Goal: Information Seeking & Learning: Learn about a topic

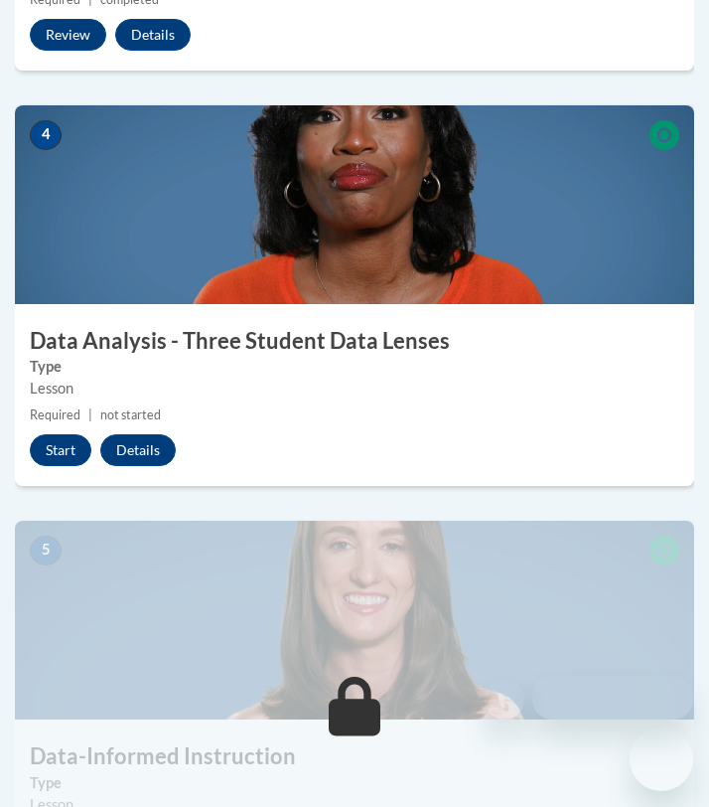
scroll to position [1956, 0]
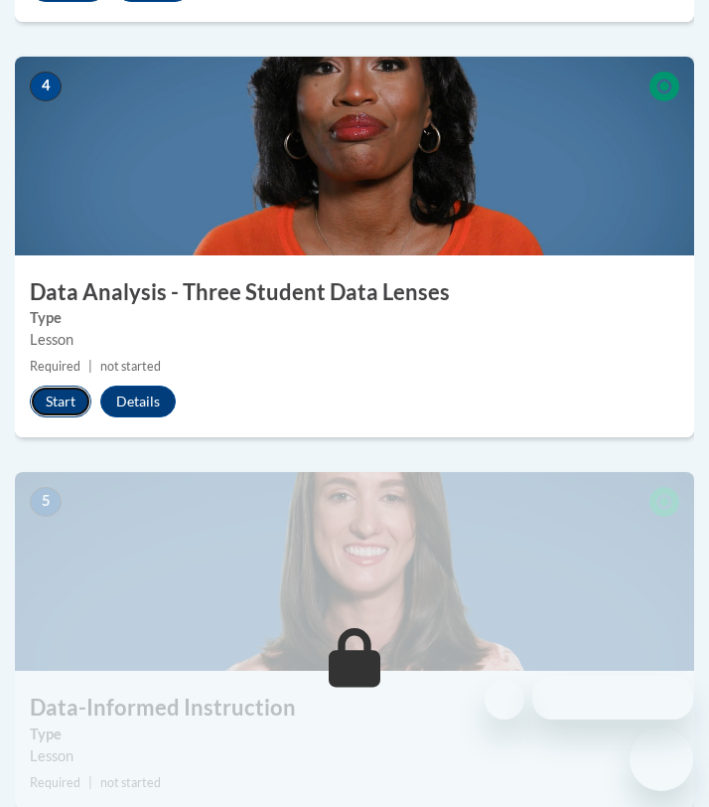
click at [57, 404] on button "Start" at bounding box center [61, 401] width 62 height 32
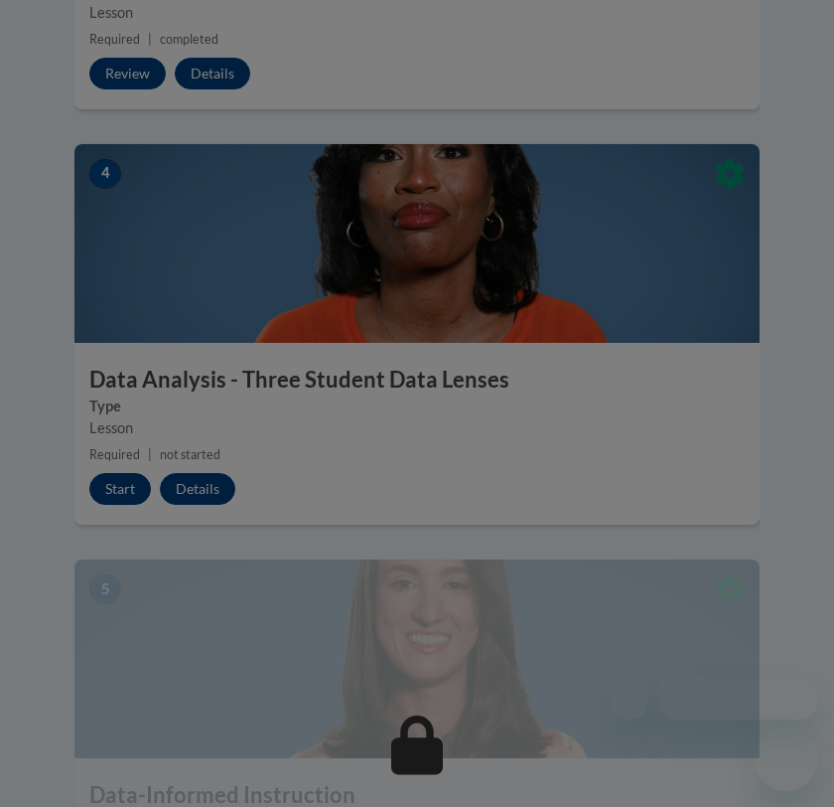
scroll to position [1937, 0]
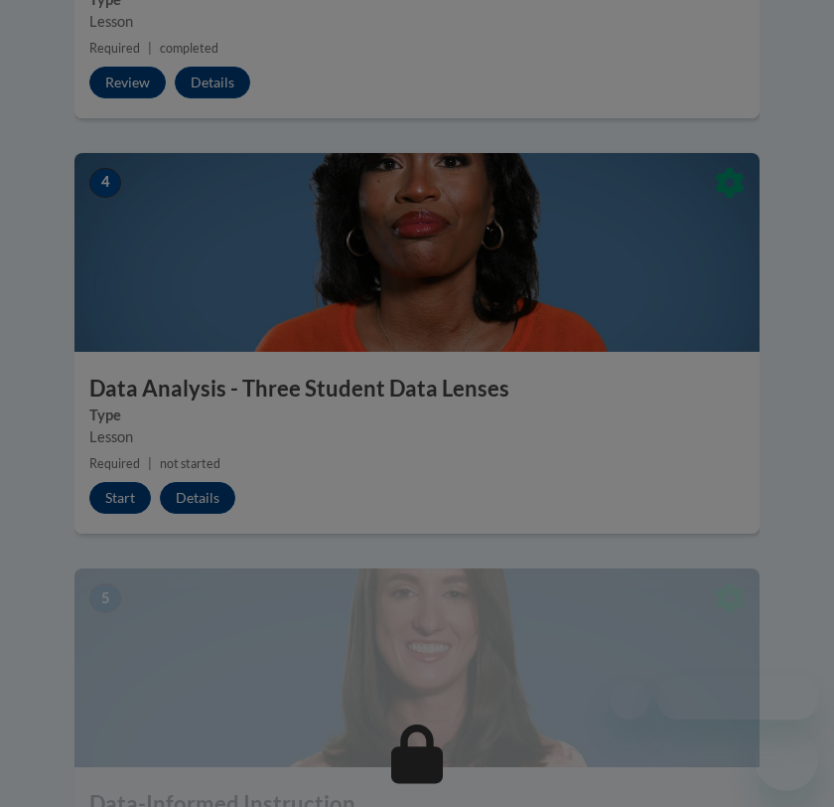
click at [80, 571] on div at bounding box center [417, 403] width 834 height 807
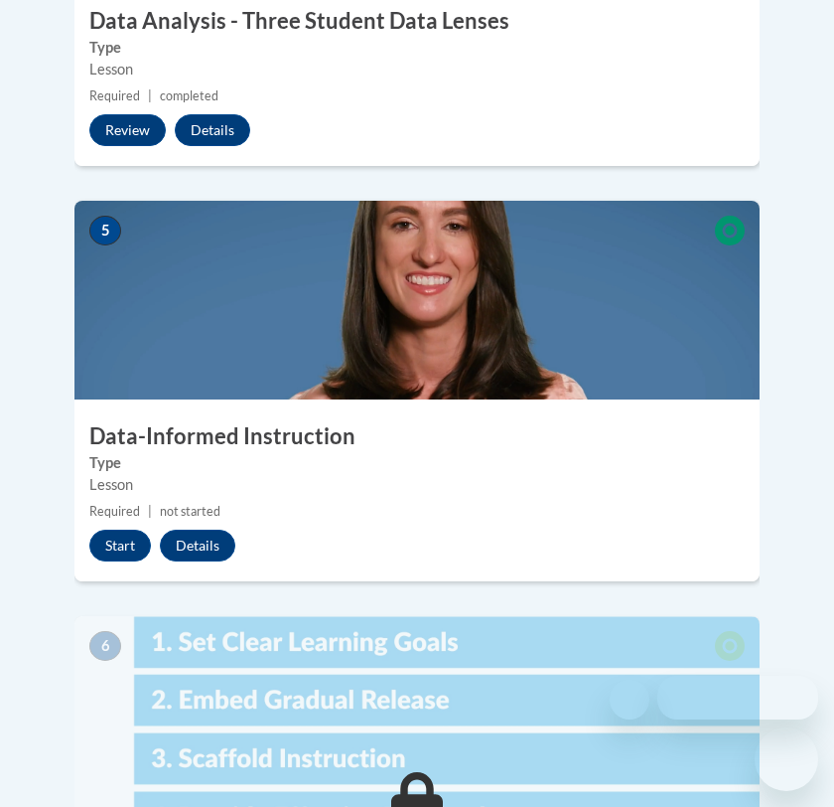
scroll to position [2369, 0]
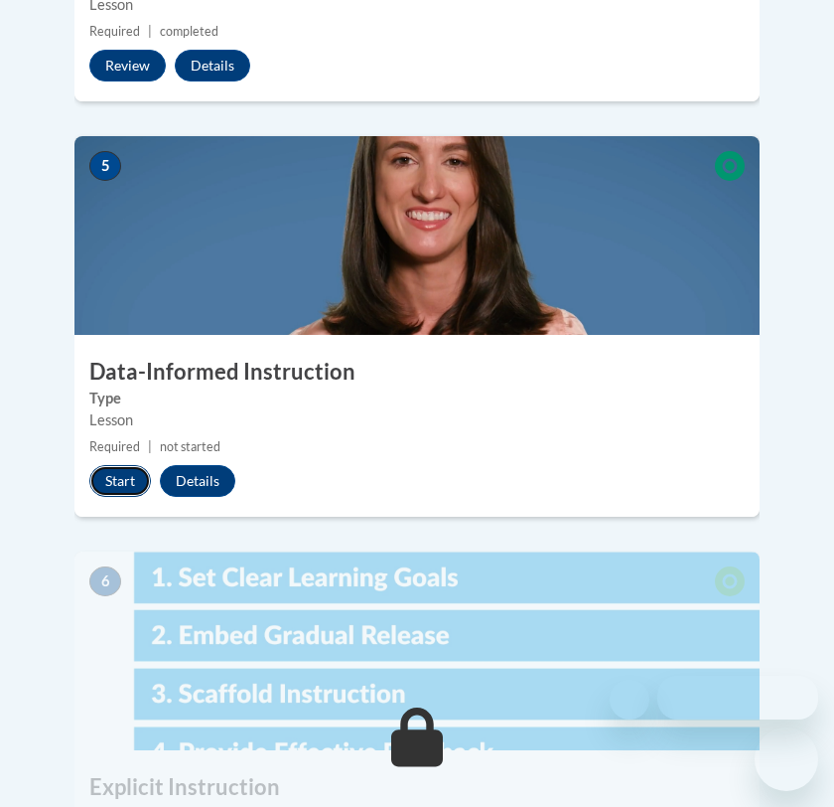
click at [120, 465] on button "Start" at bounding box center [120, 481] width 62 height 32
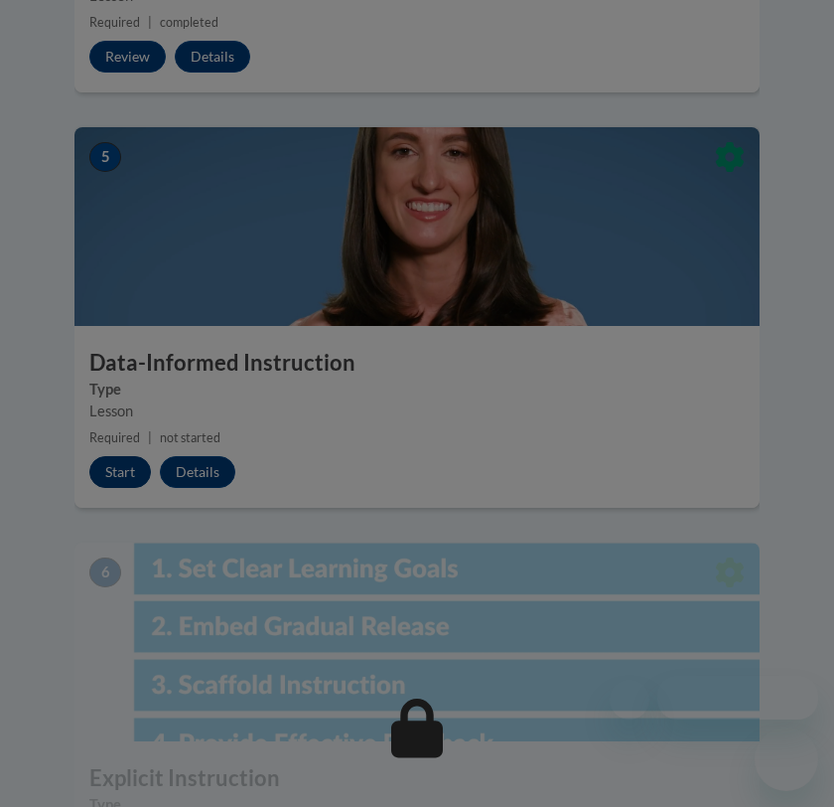
scroll to position [2349, 0]
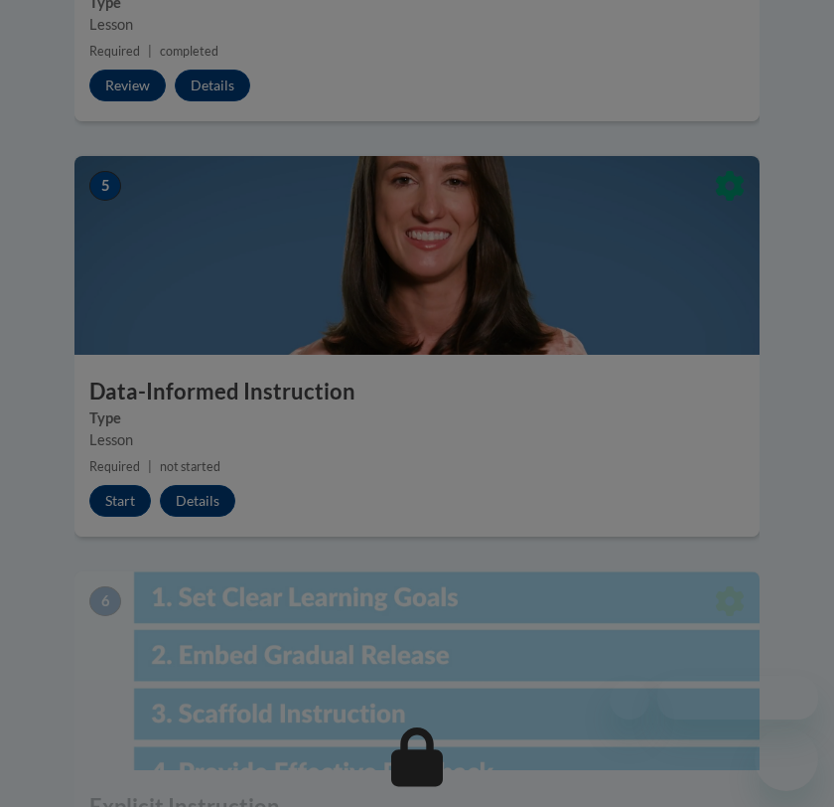
click at [483, 277] on div at bounding box center [417, 403] width 834 height 807
click at [101, 461] on div at bounding box center [417, 403] width 834 height 807
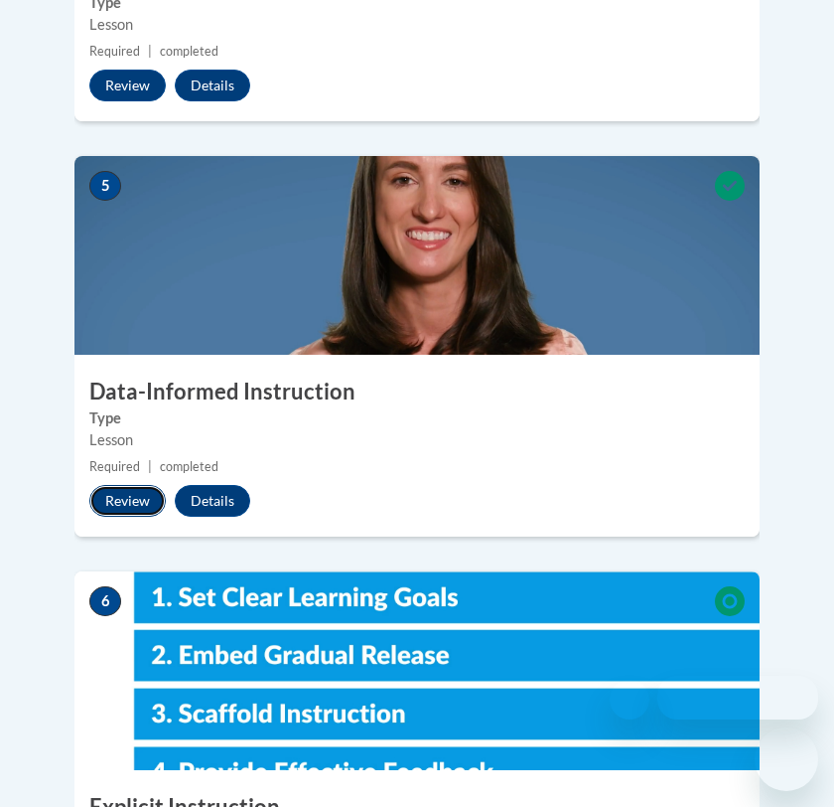
click at [123, 485] on button "Review" at bounding box center [127, 501] width 76 height 32
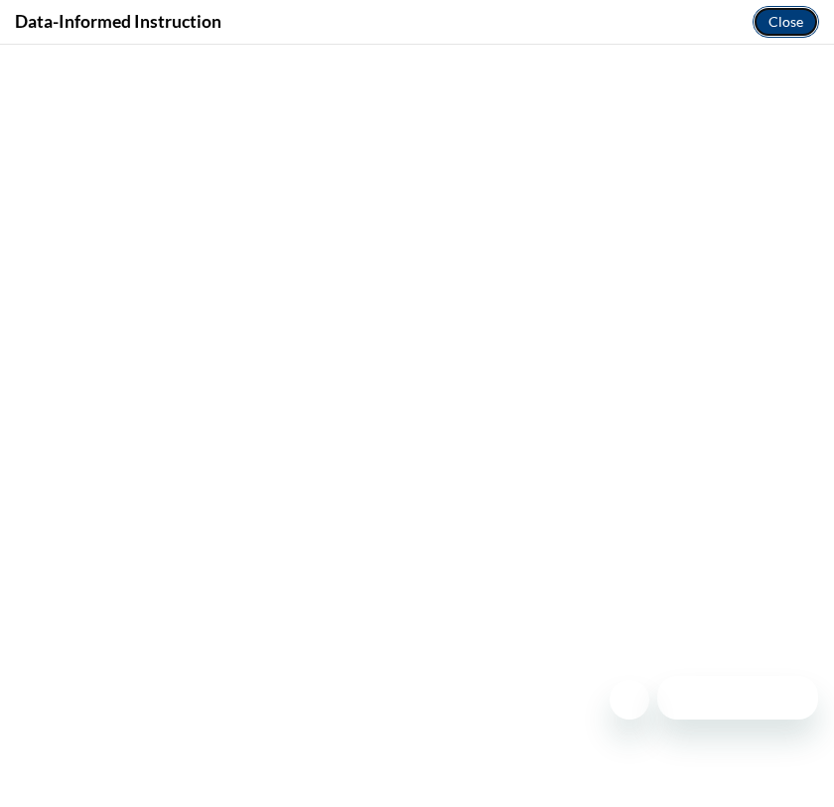
click at [708, 22] on button "Close" at bounding box center [786, 22] width 67 height 32
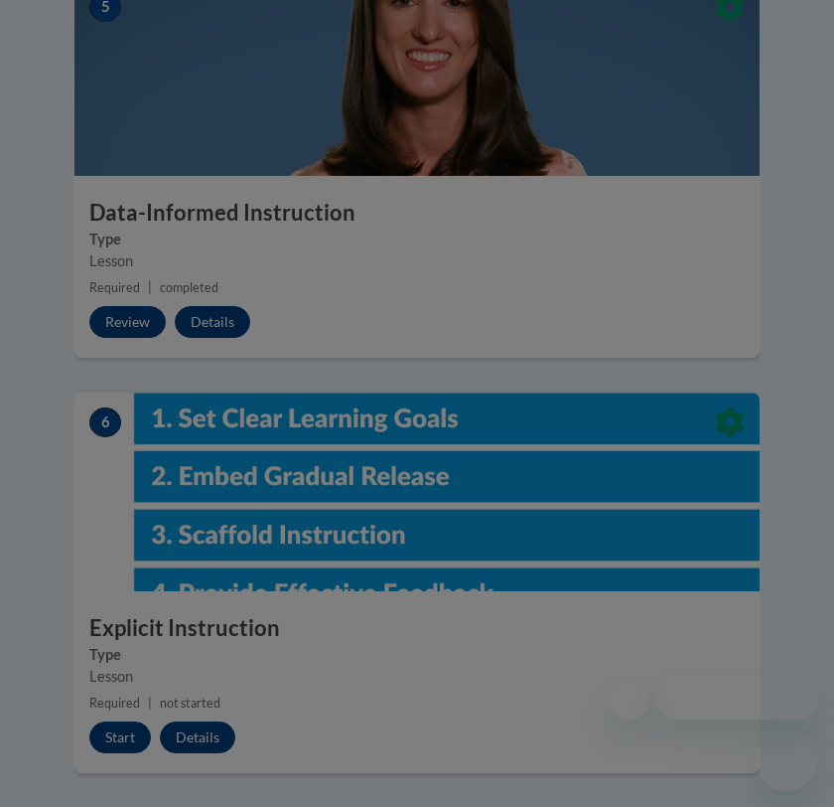
scroll to position [2570, 0]
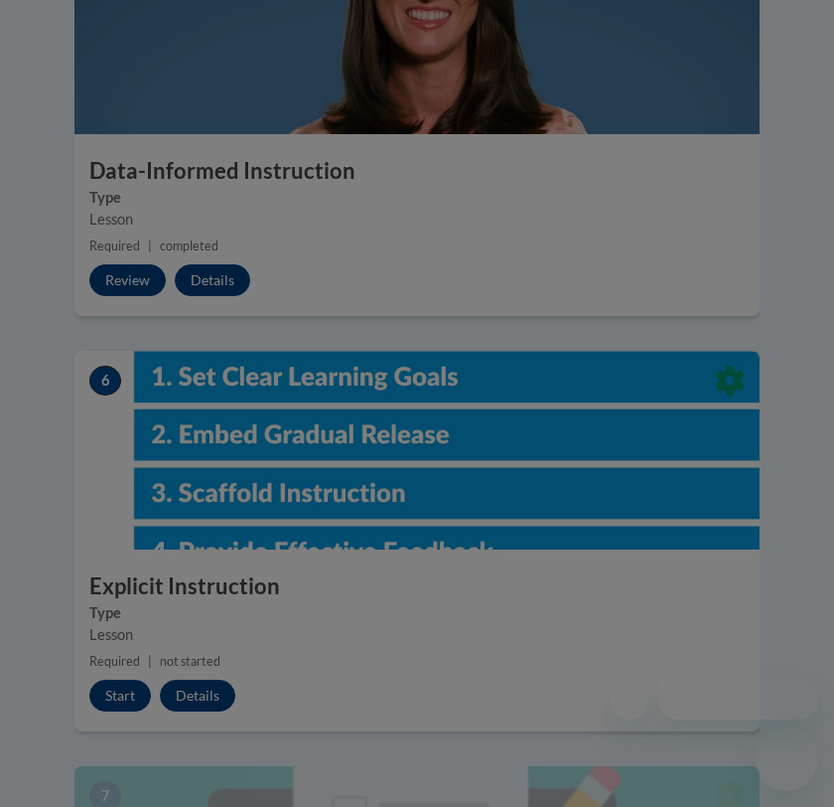
click at [421, 461] on div at bounding box center [417, 403] width 834 height 807
click at [100, 640] on div at bounding box center [417, 403] width 834 height 807
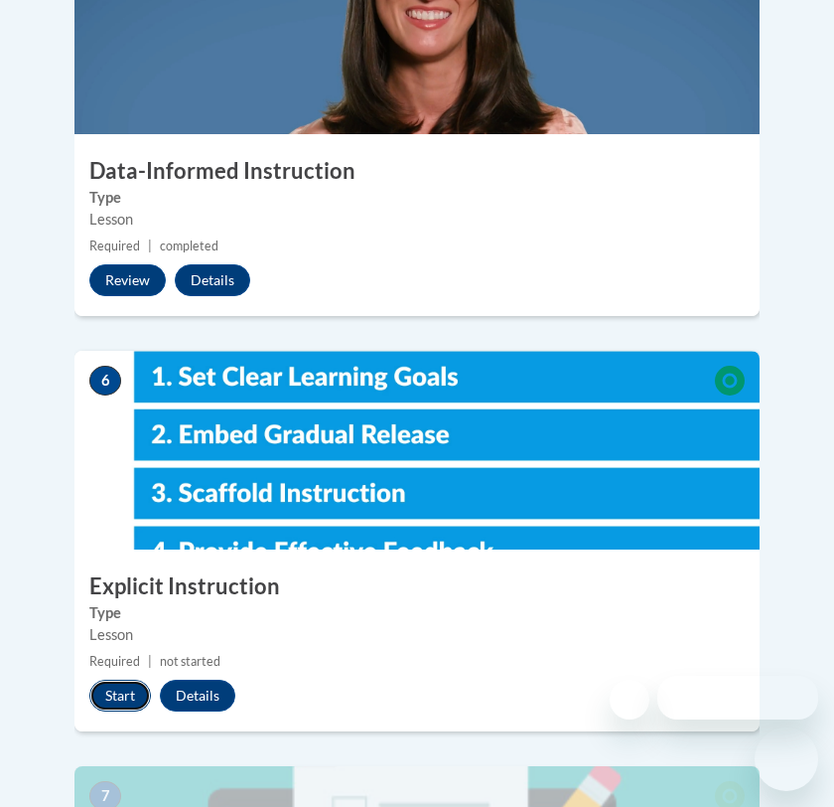
click at [114, 679] on button "Start" at bounding box center [120, 695] width 62 height 32
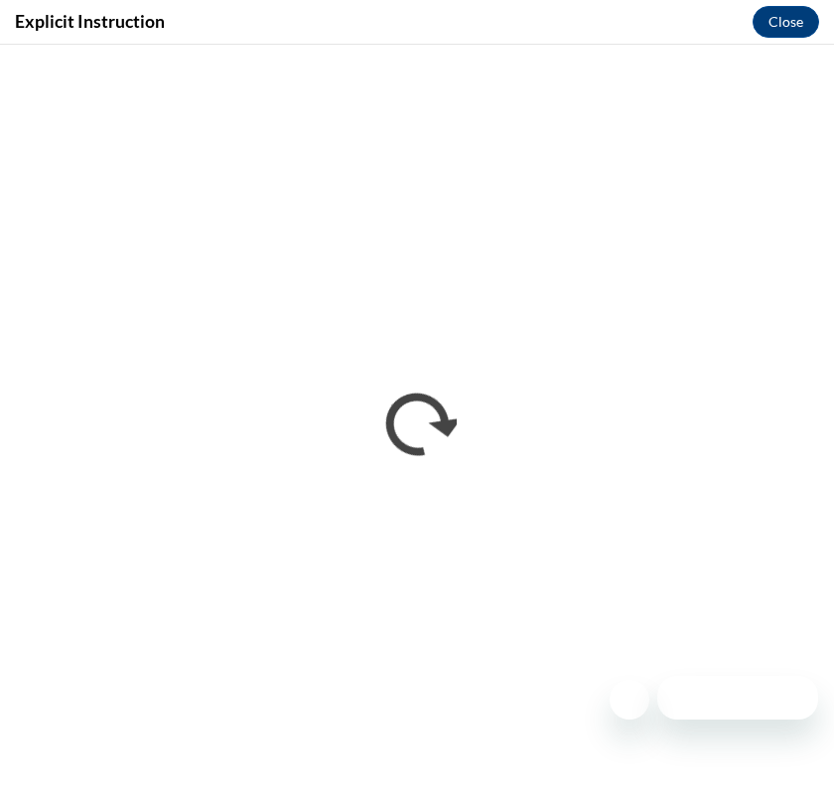
scroll to position [0, 0]
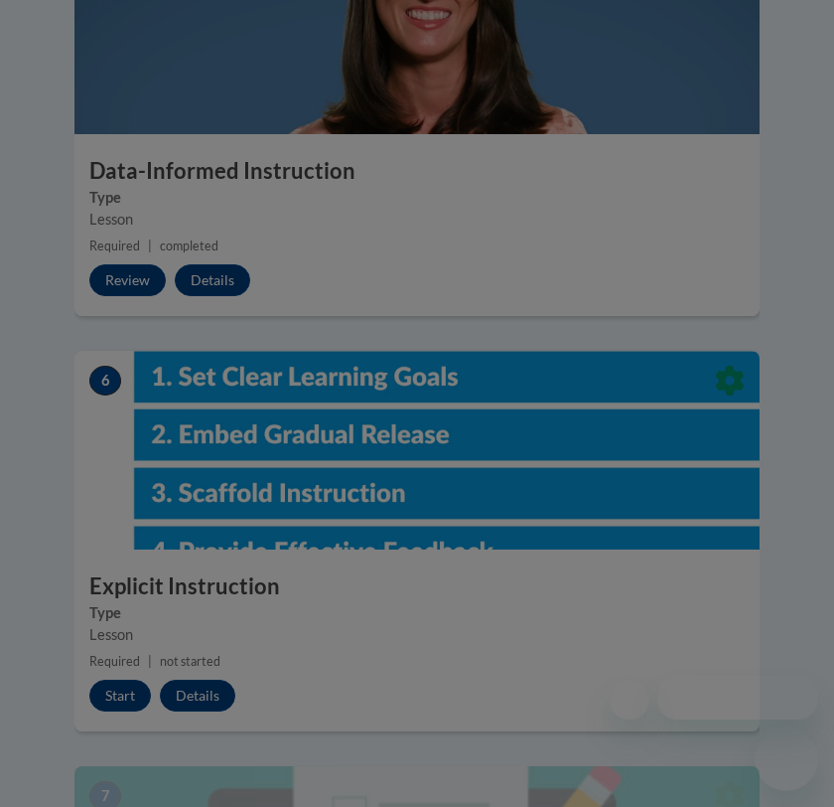
click at [115, 636] on div at bounding box center [417, 403] width 834 height 807
click at [115, 643] on div at bounding box center [417, 403] width 834 height 807
click at [115, 642] on div at bounding box center [417, 403] width 834 height 807
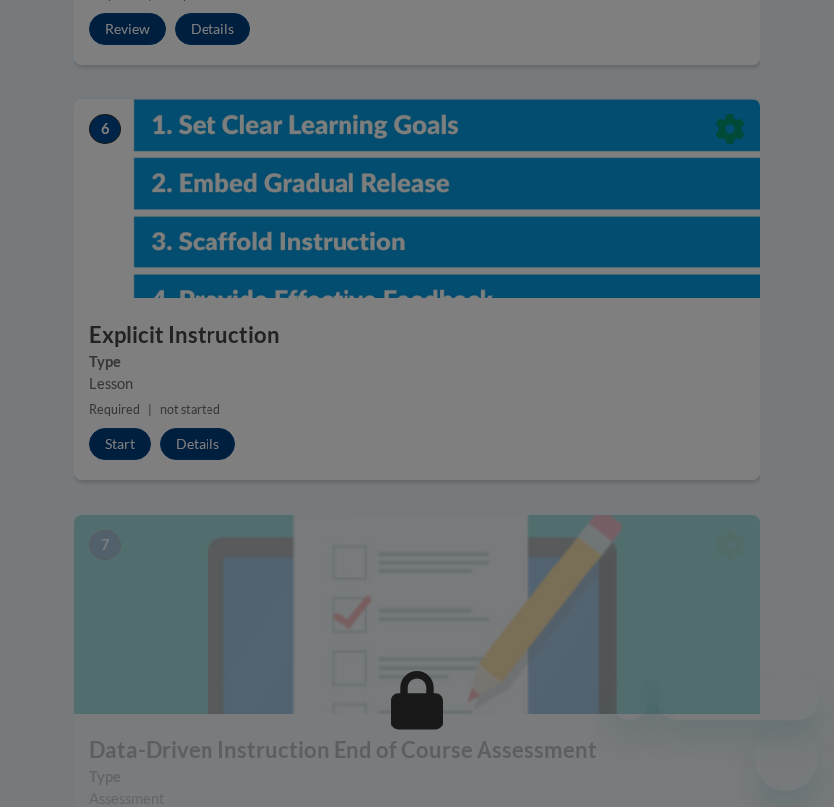
scroll to position [2813, 0]
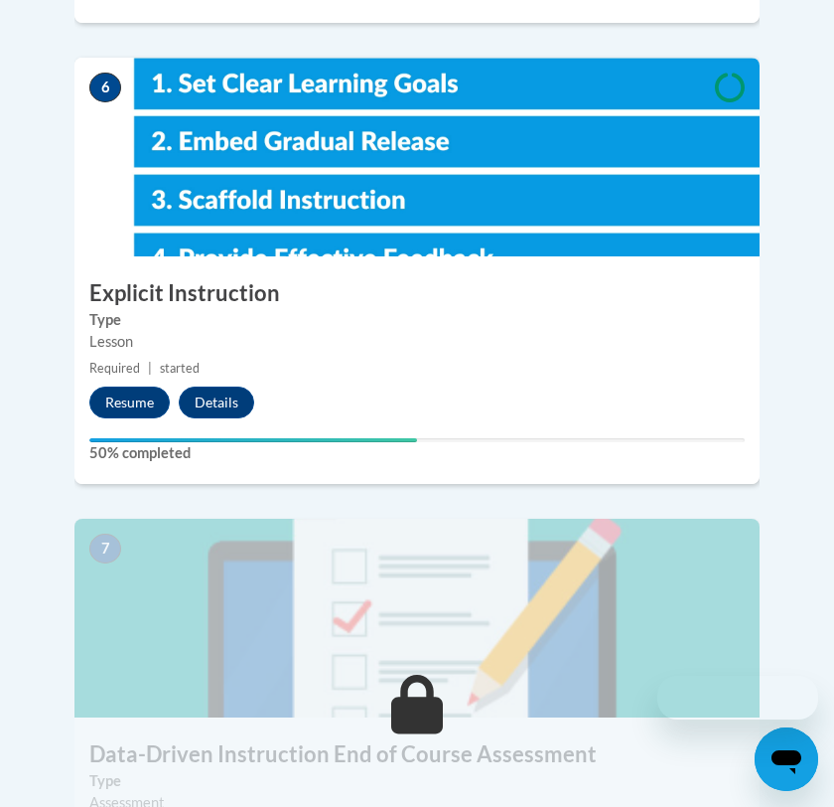
scroll to position [3082, 0]
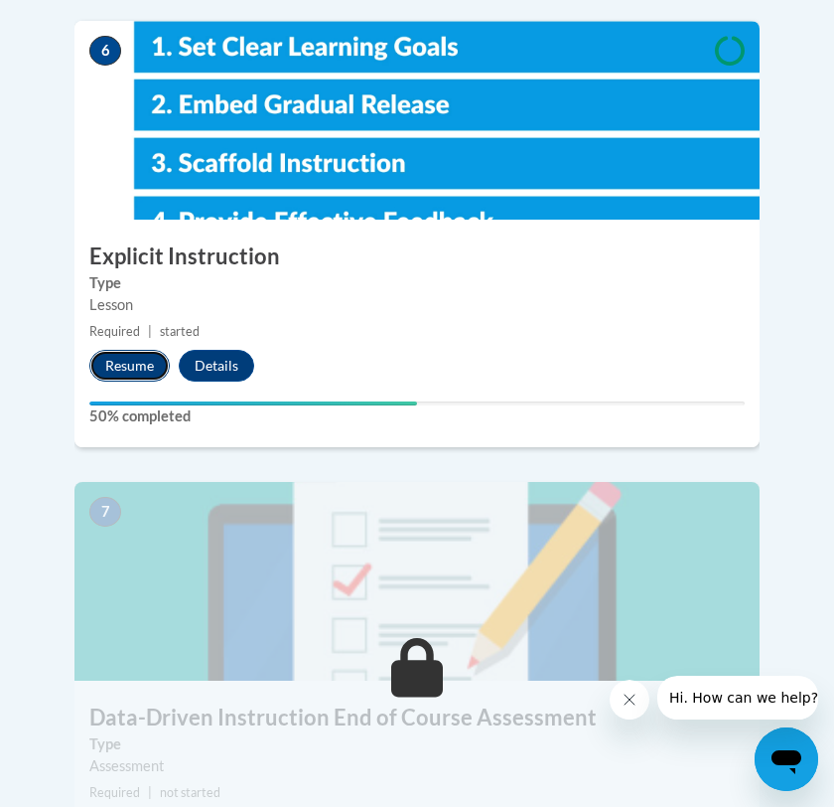
click at [133, 350] on button "Resume" at bounding box center [129, 366] width 80 height 32
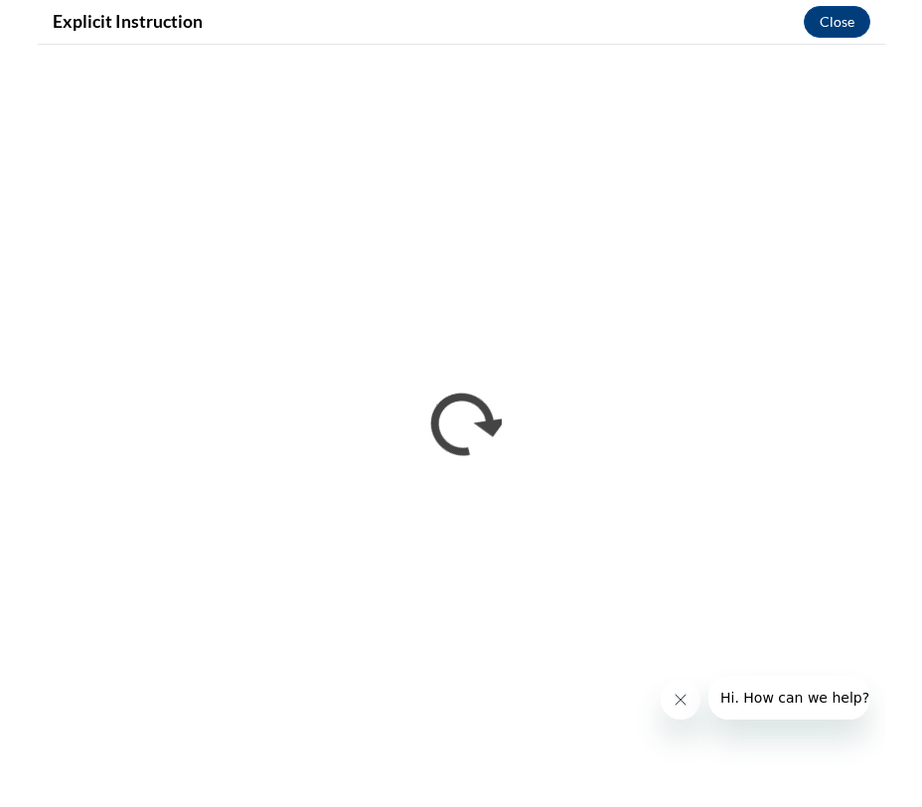
scroll to position [3101, 0]
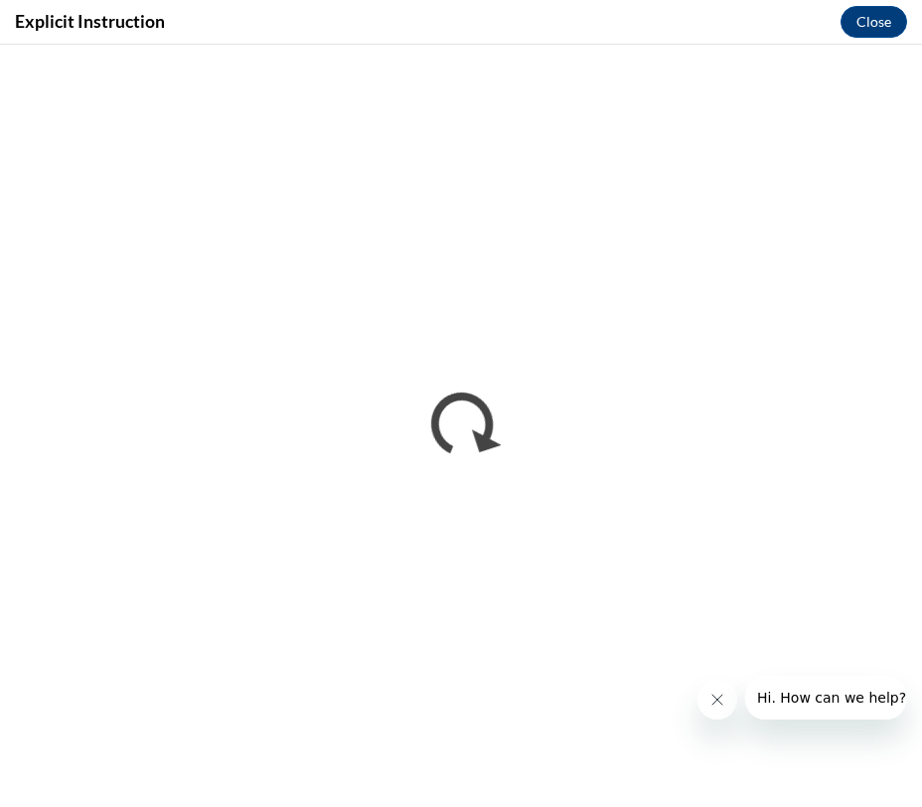
click at [707, 700] on button "Close message from company" at bounding box center [717, 699] width 40 height 40
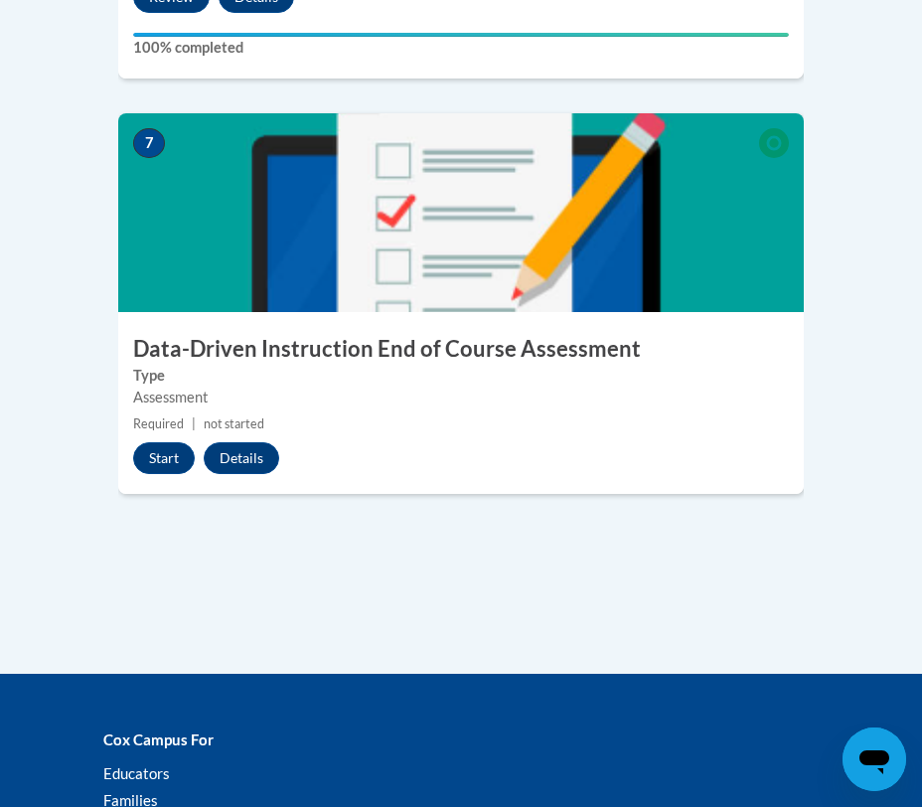
scroll to position [3443, 0]
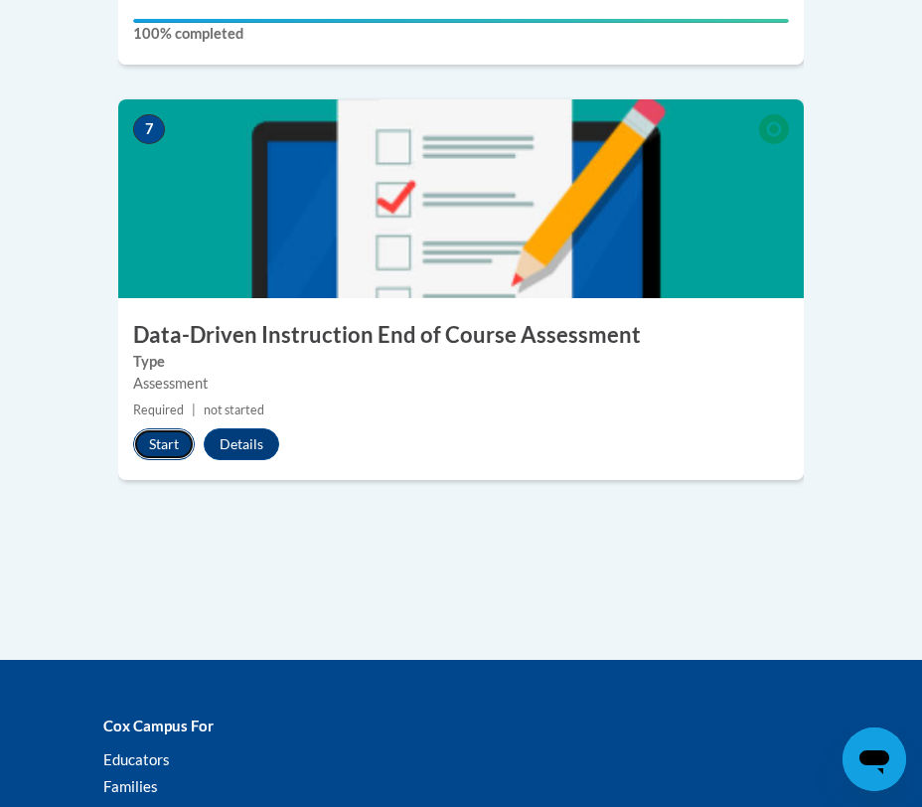
click at [162, 428] on button "Start" at bounding box center [164, 444] width 62 height 32
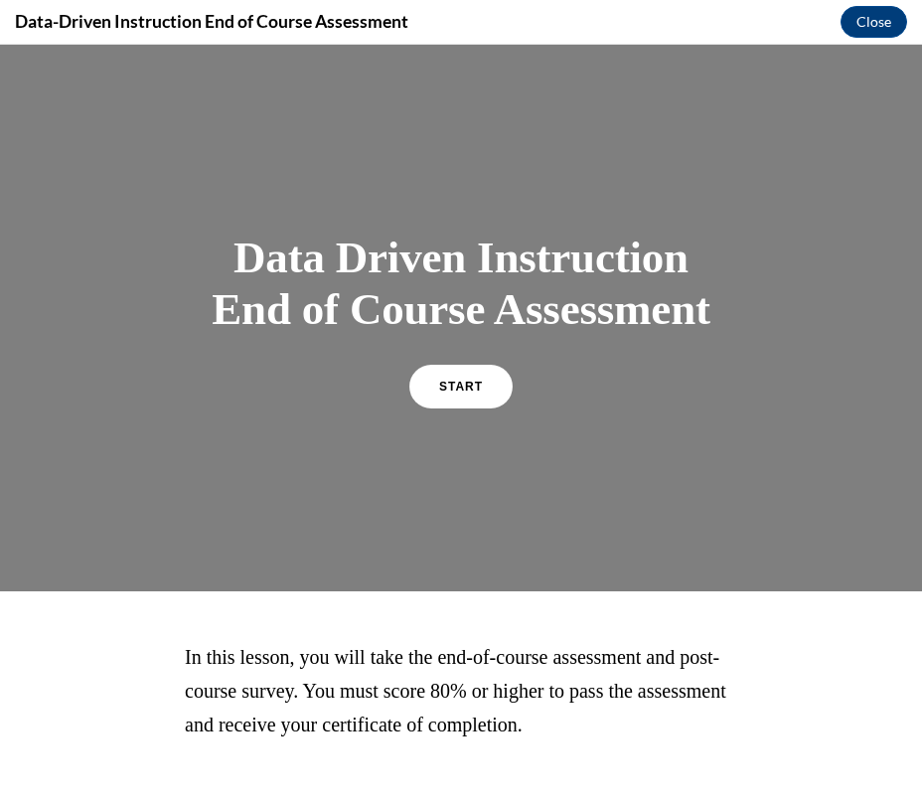
scroll to position [91, 0]
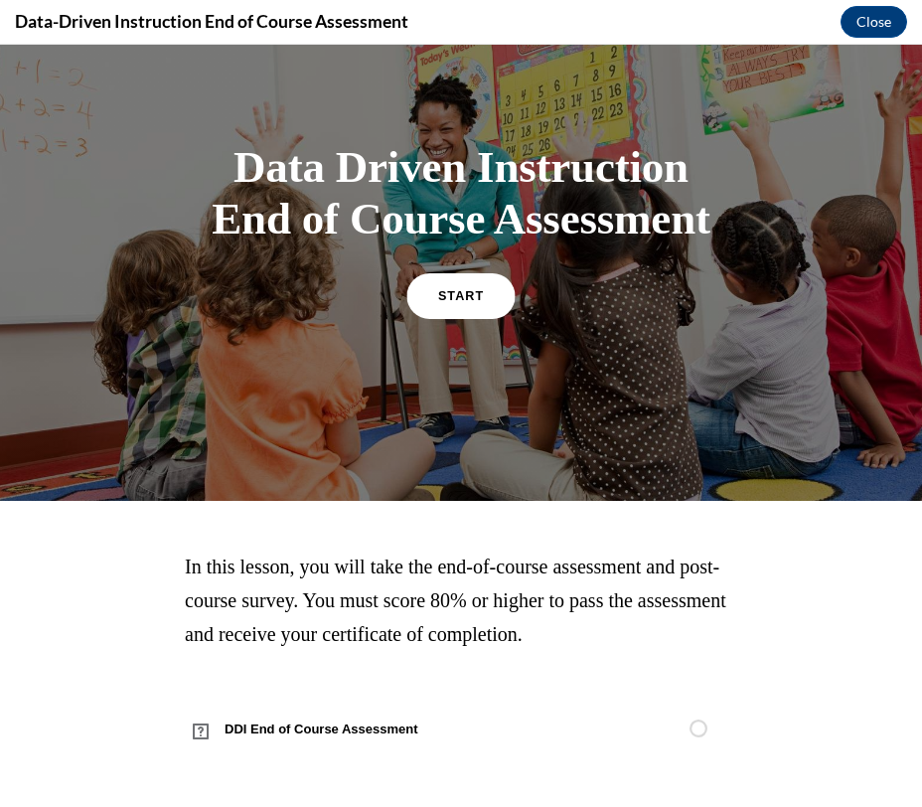
click at [470, 285] on link "START" at bounding box center [460, 295] width 108 height 46
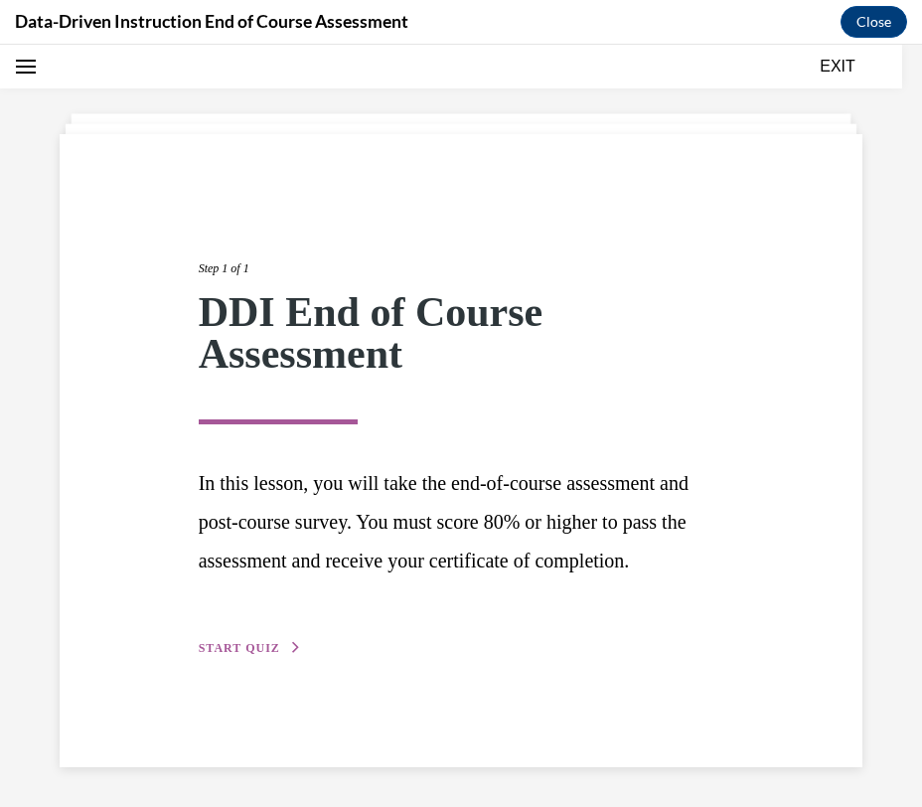
scroll to position [73, 0]
click at [249, 655] on span "START QUIZ" at bounding box center [239, 648] width 81 height 14
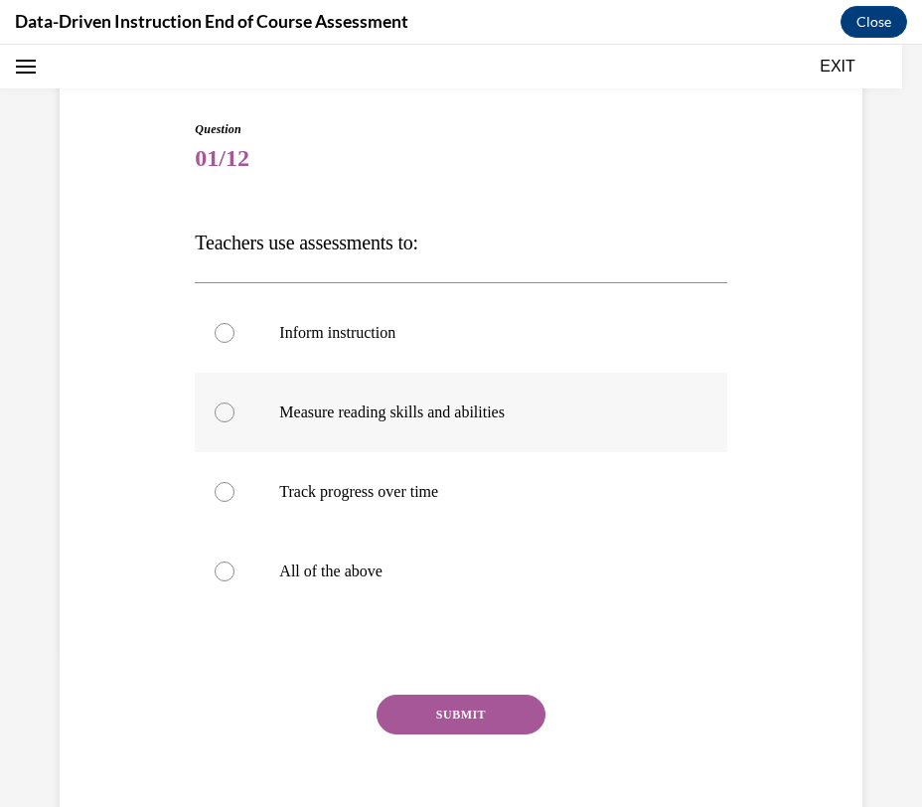
scroll to position [108, 0]
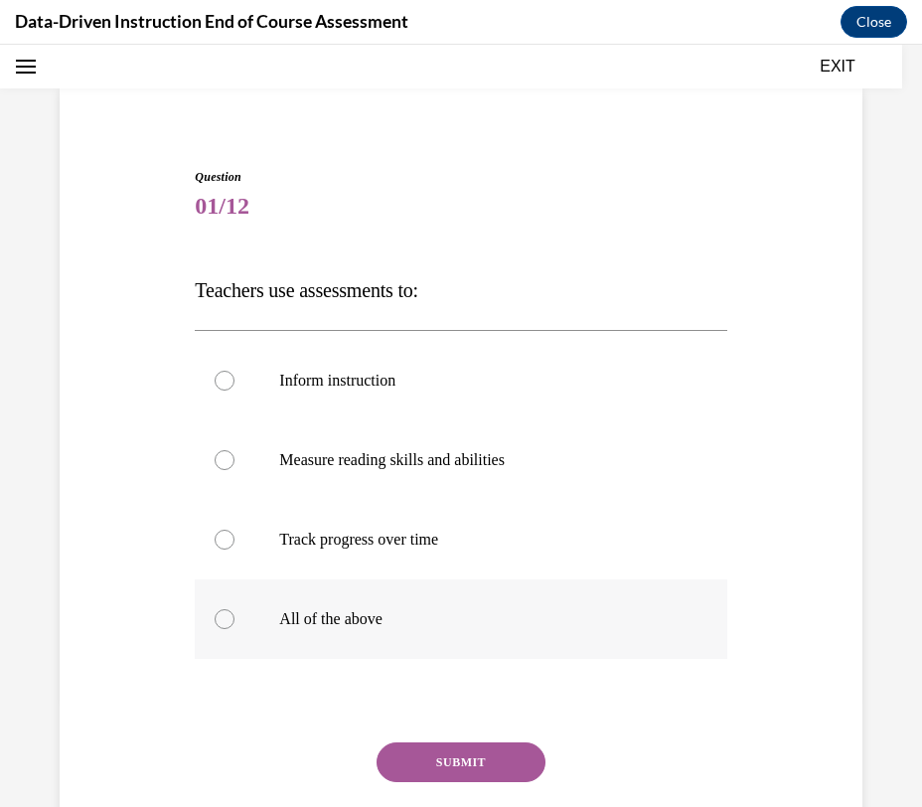
click at [434, 599] on label "All of the above" at bounding box center [460, 618] width 531 height 79
click at [234, 609] on input "All of the above" at bounding box center [225, 619] width 20 height 20
radio input "true"
click at [438, 777] on button "SUBMIT" at bounding box center [460, 762] width 169 height 40
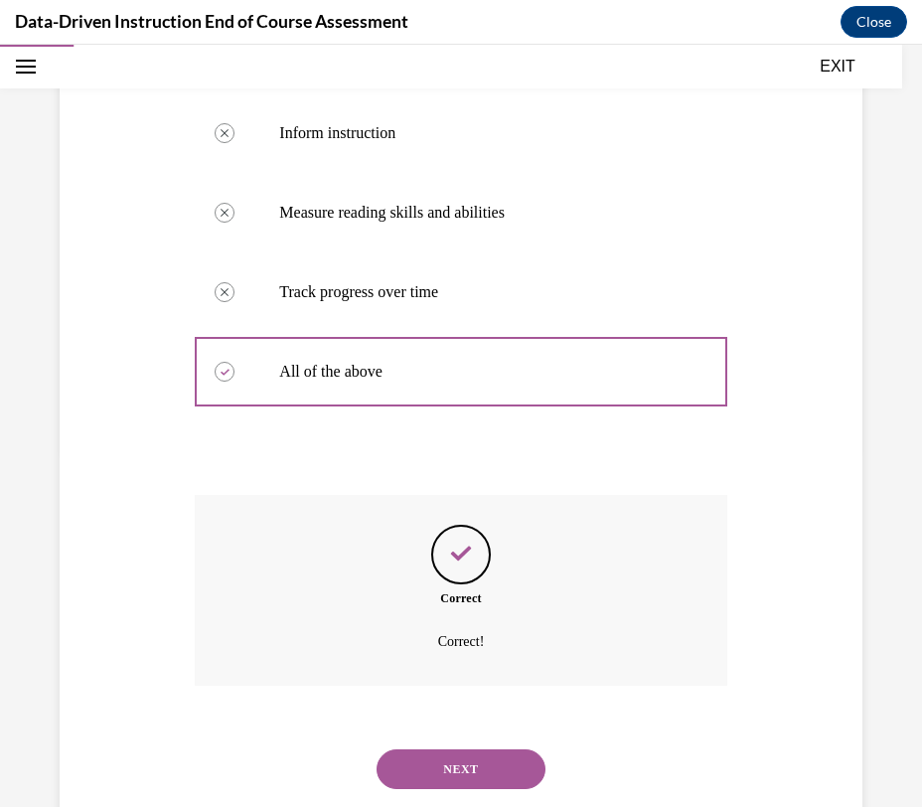
scroll to position [407, 0]
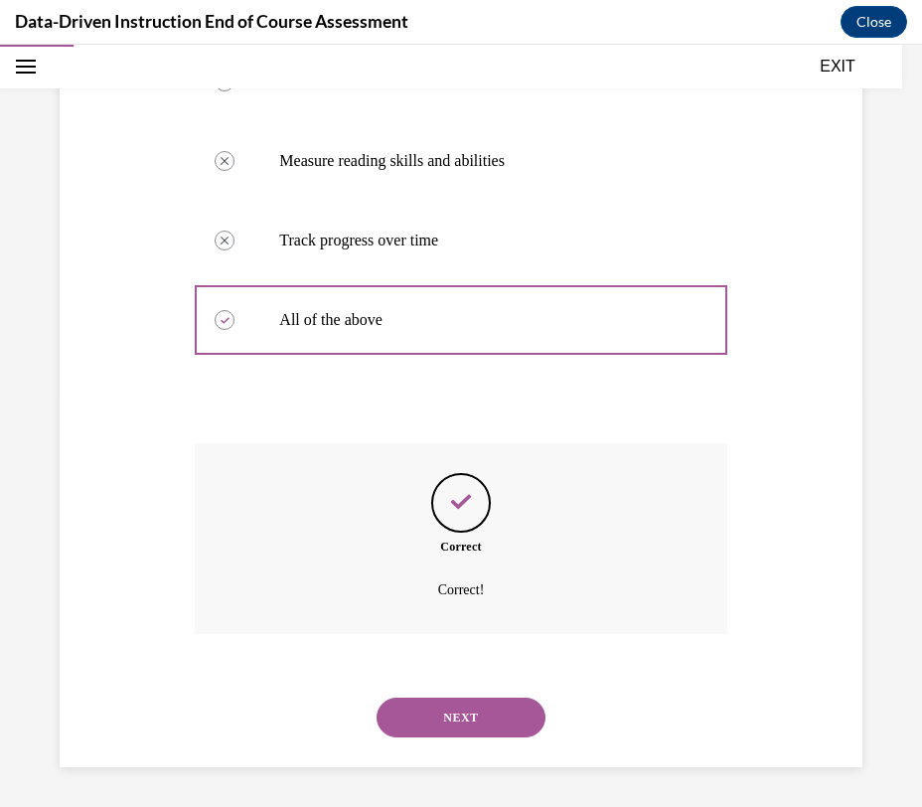
click at [470, 695] on div "NEXT" at bounding box center [460, 716] width 531 height 79
click at [470, 713] on button "NEXT" at bounding box center [460, 717] width 169 height 40
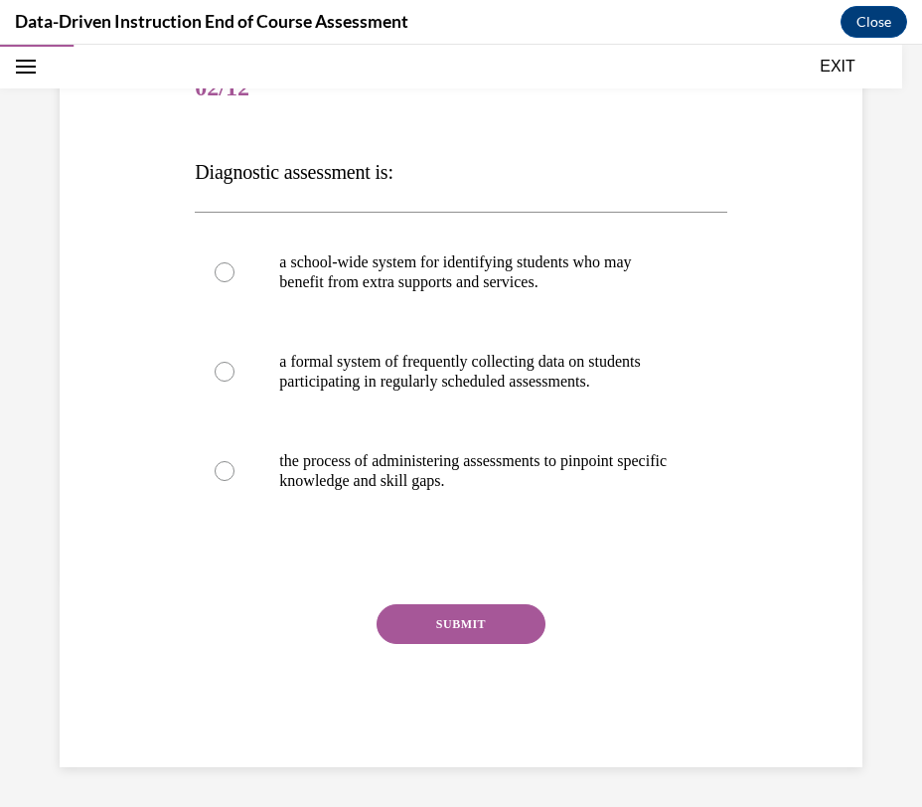
scroll to position [221, 0]
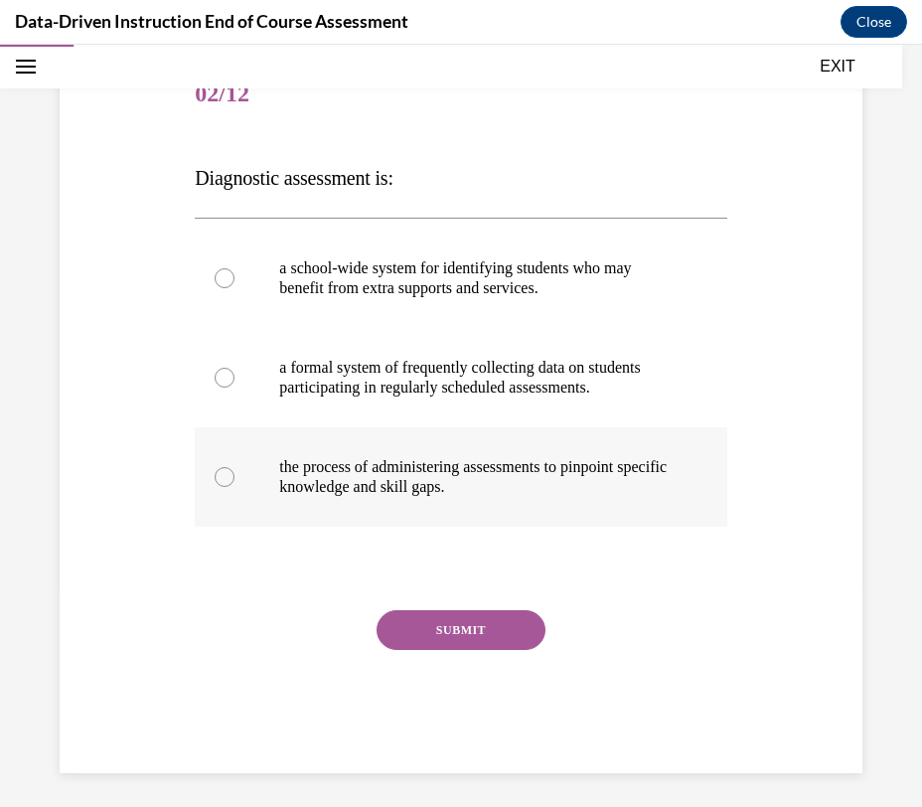
click at [328, 460] on p "the process of administering assessments to pinpoint specific knowledge and ski…" at bounding box center [477, 477] width 397 height 40
click at [234, 467] on input "the process of administering assessments to pinpoint specific knowledge and ski…" at bounding box center [225, 477] width 20 height 20
radio input "true"
click at [464, 631] on button "SUBMIT" at bounding box center [460, 630] width 169 height 40
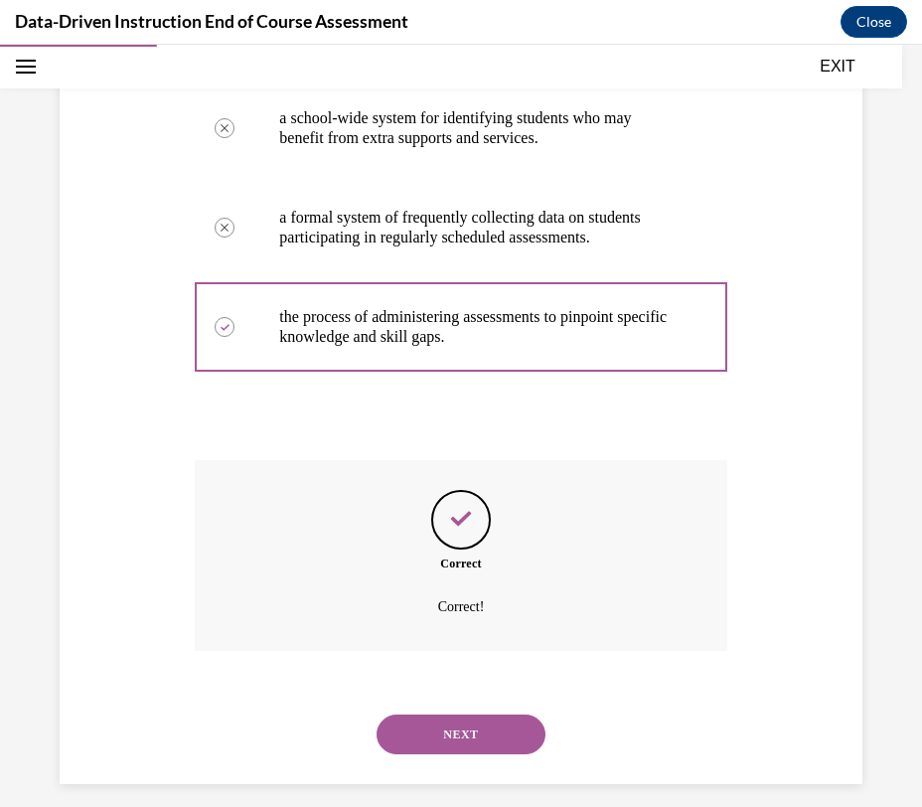
scroll to position [387, 0]
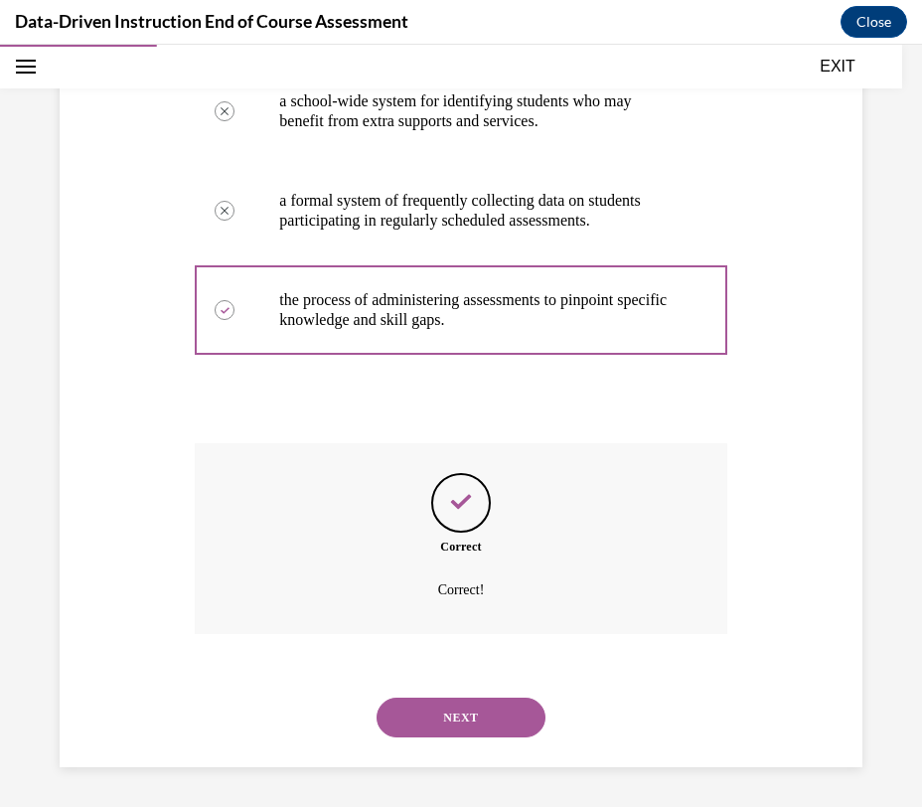
click at [455, 710] on button "NEXT" at bounding box center [460, 717] width 169 height 40
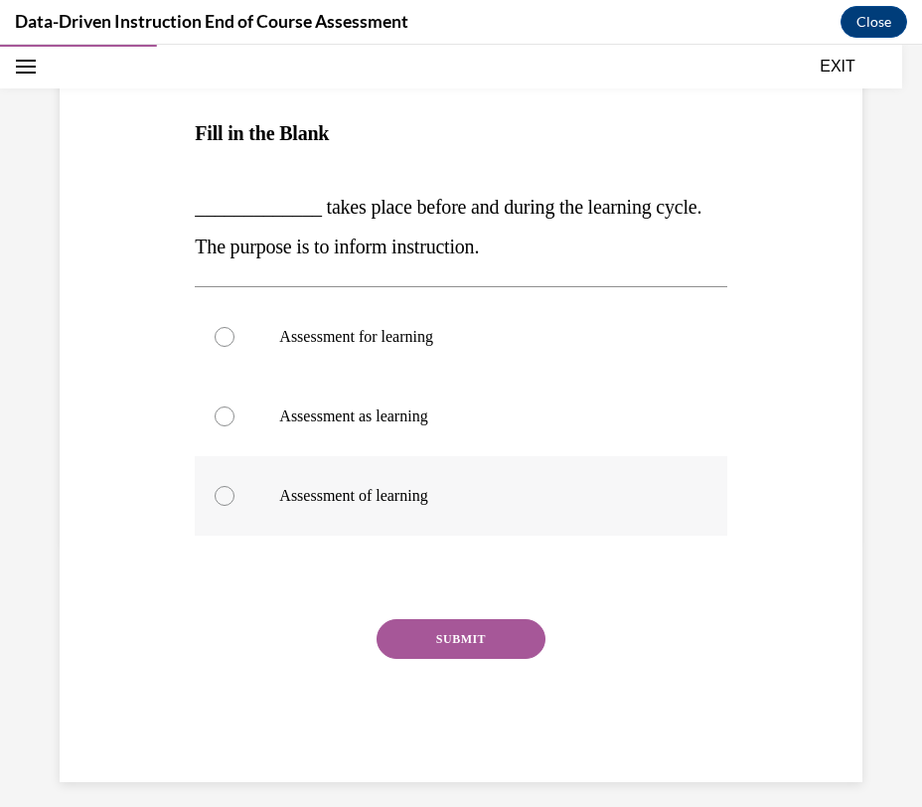
scroll to position [264, 0]
click at [418, 328] on p "Assessment for learning" at bounding box center [477, 338] width 397 height 20
click at [234, 328] on input "Assessment for learning" at bounding box center [225, 338] width 20 height 20
radio input "true"
click at [438, 656] on button "SUBMIT" at bounding box center [460, 640] width 169 height 40
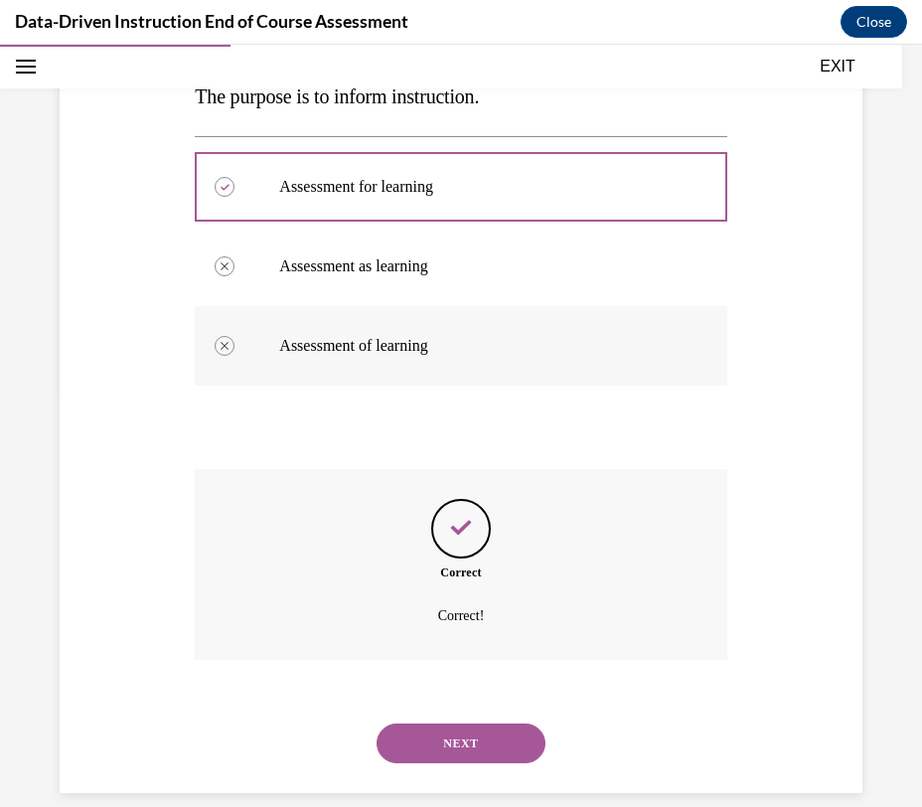
scroll to position [441, 0]
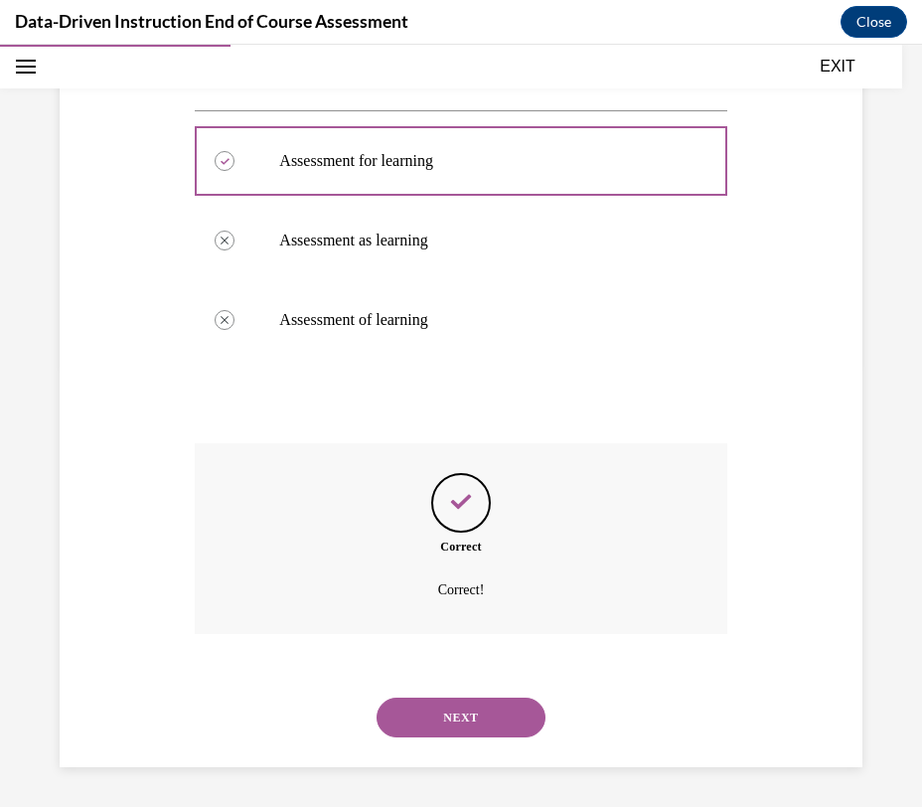
click at [463, 716] on button "NEXT" at bounding box center [460, 717] width 169 height 40
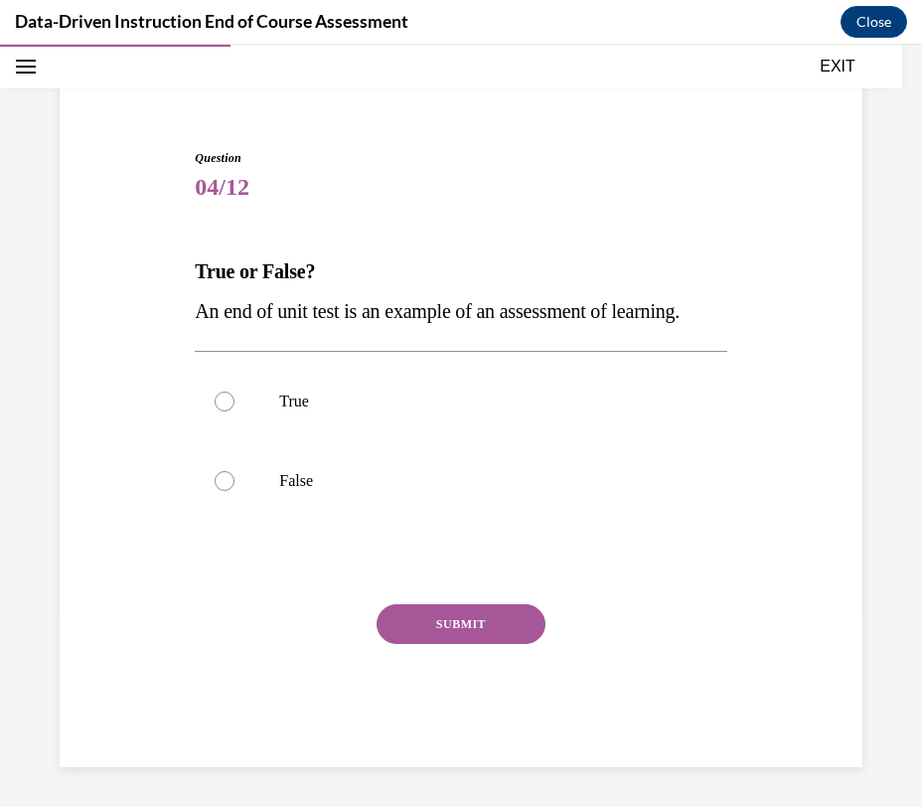
scroll to position [167, 0]
click at [278, 406] on label "True" at bounding box center [460, 401] width 531 height 79
click at [234, 406] on input "True" at bounding box center [225, 401] width 20 height 20
radio input "true"
click at [462, 635] on button "SUBMIT" at bounding box center [460, 624] width 169 height 40
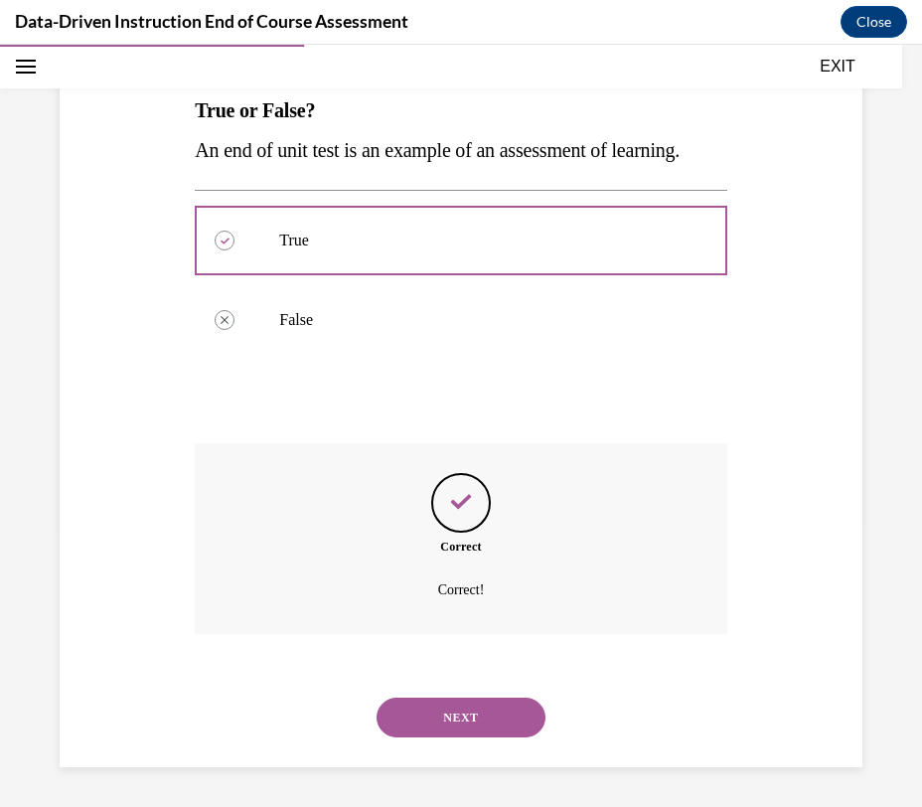
scroll to position [328, 0]
click at [500, 725] on button "NEXT" at bounding box center [460, 717] width 169 height 40
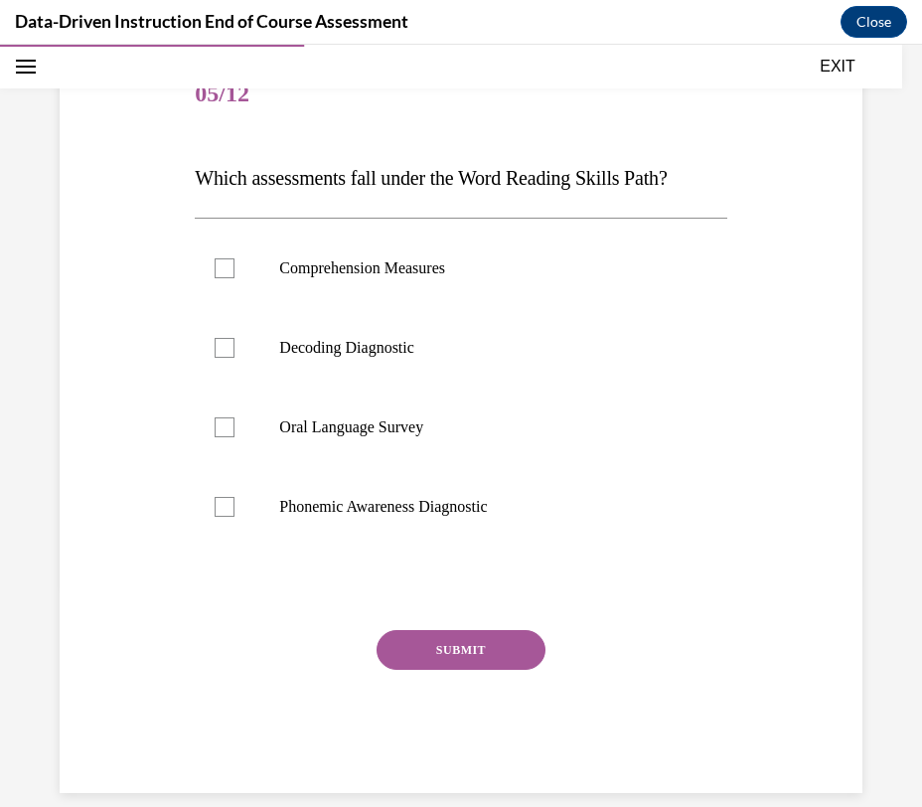
scroll to position [246, 0]
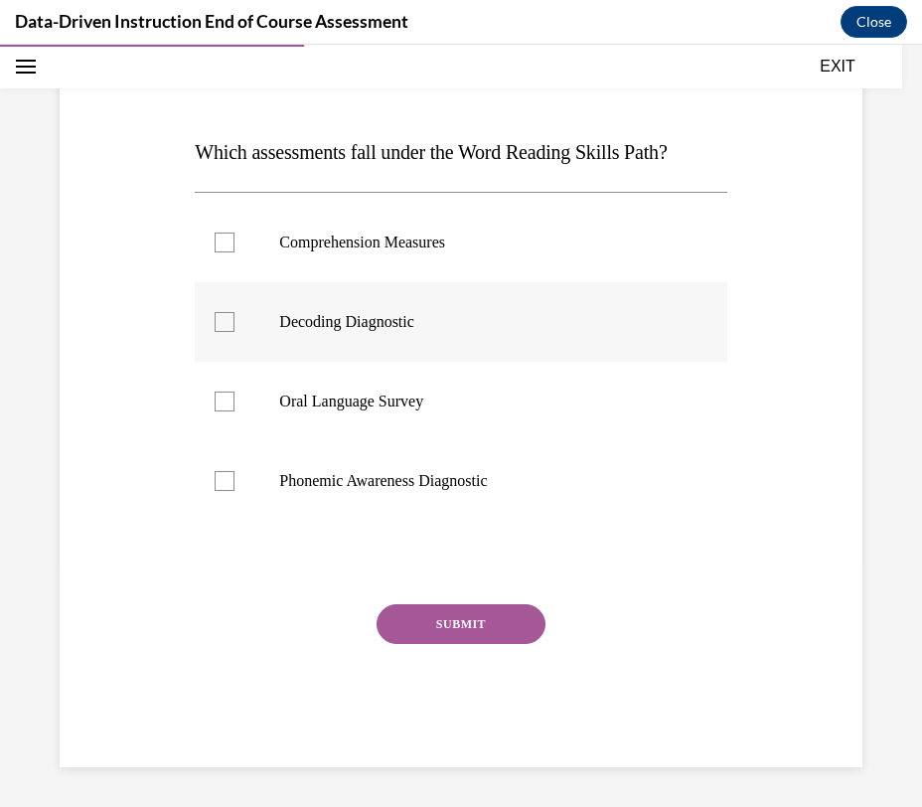
click at [365, 336] on label "Decoding Diagnostic" at bounding box center [460, 321] width 531 height 79
click at [234, 332] on input "Decoding Diagnostic" at bounding box center [225, 322] width 20 height 20
checkbox input "true"
click at [352, 480] on p "Phonemic Awareness Diagnostic" at bounding box center [477, 481] width 397 height 20
click at [234, 480] on input "Phonemic Awareness Diagnostic" at bounding box center [225, 481] width 20 height 20
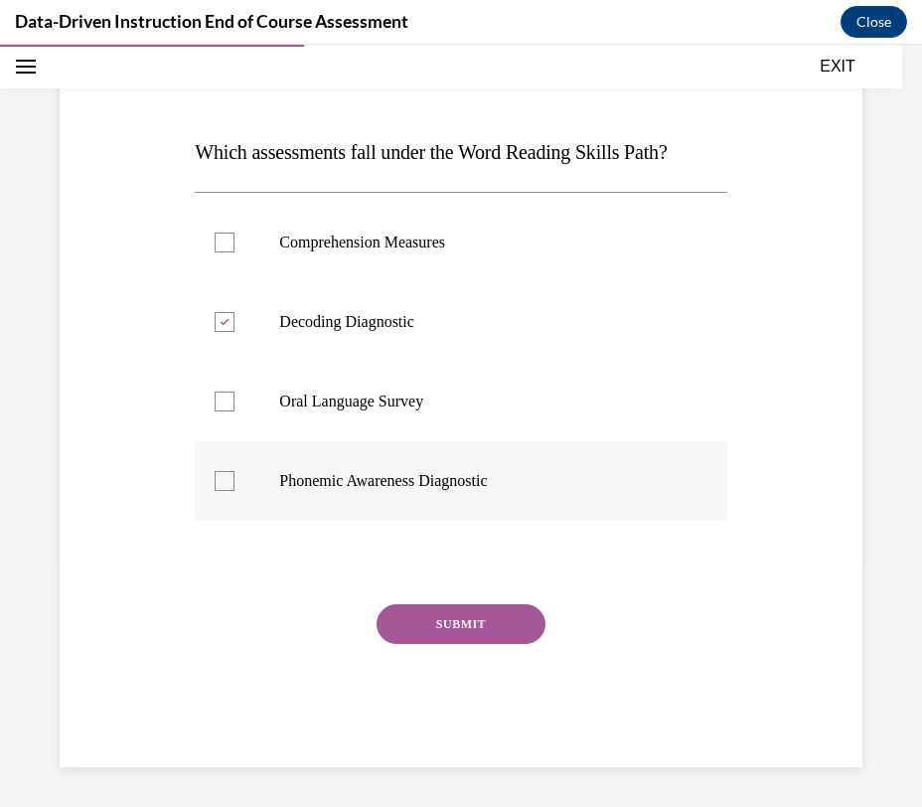
checkbox input "true"
click at [402, 625] on button "SUBMIT" at bounding box center [460, 624] width 169 height 40
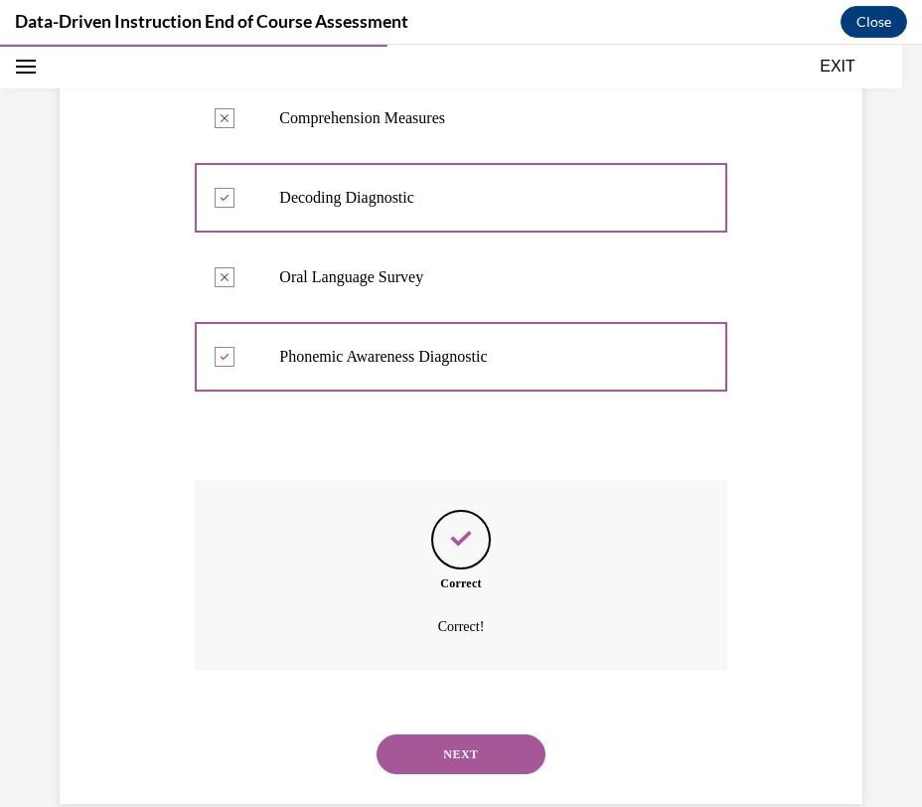
scroll to position [407, 0]
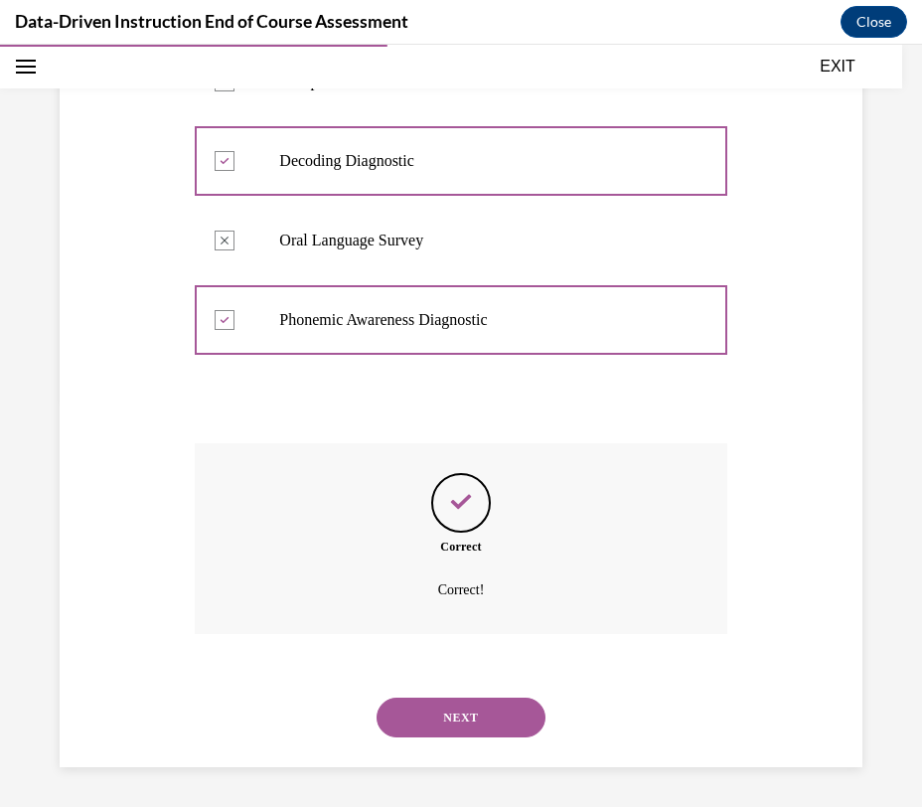
click at [439, 706] on button "NEXT" at bounding box center [460, 717] width 169 height 40
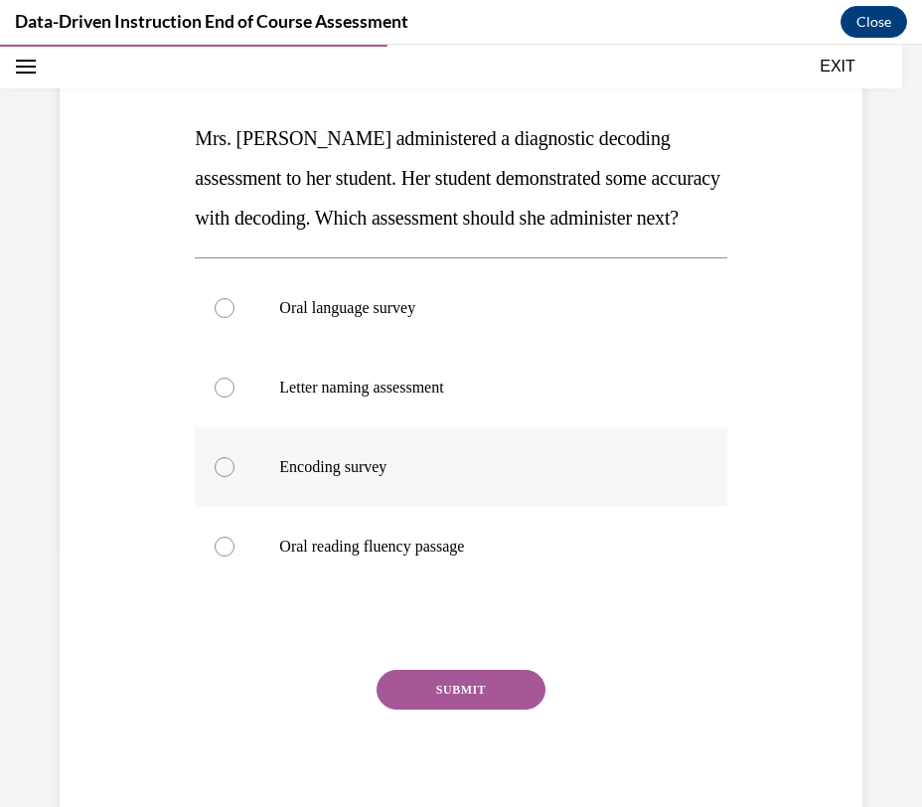
scroll to position [261, 0]
click at [383, 458] on p "Encoding survey" at bounding box center [477, 466] width 397 height 20
click at [234, 458] on input "Encoding survey" at bounding box center [225, 466] width 20 height 20
radio input "true"
click at [519, 679] on button "SUBMIT" at bounding box center [460, 688] width 169 height 40
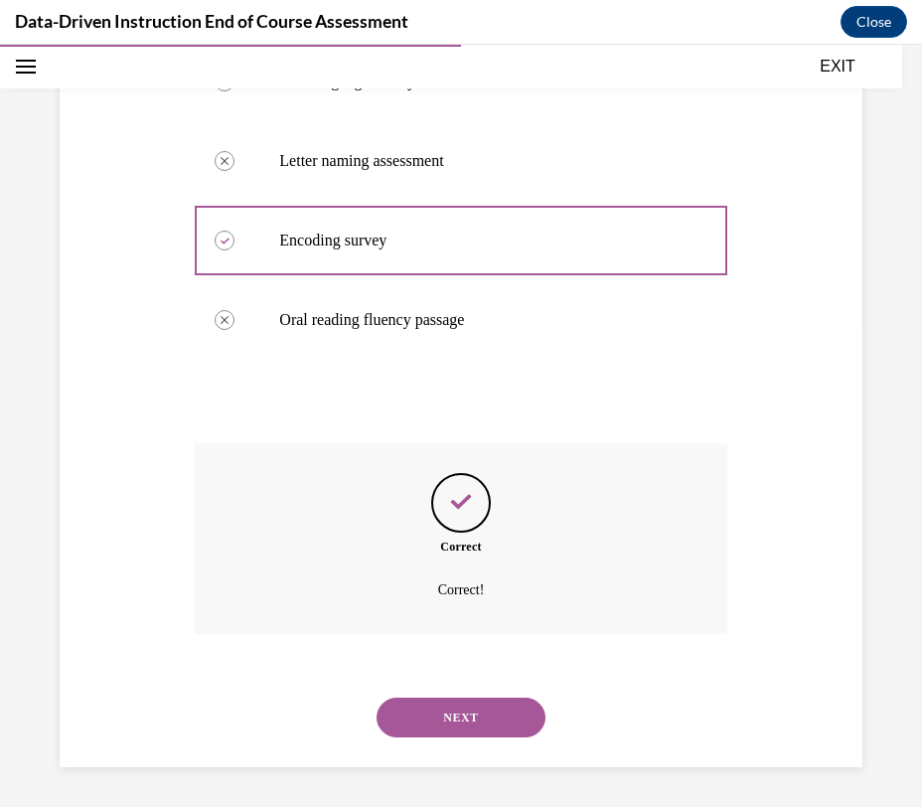
click at [495, 717] on button "NEXT" at bounding box center [460, 717] width 169 height 40
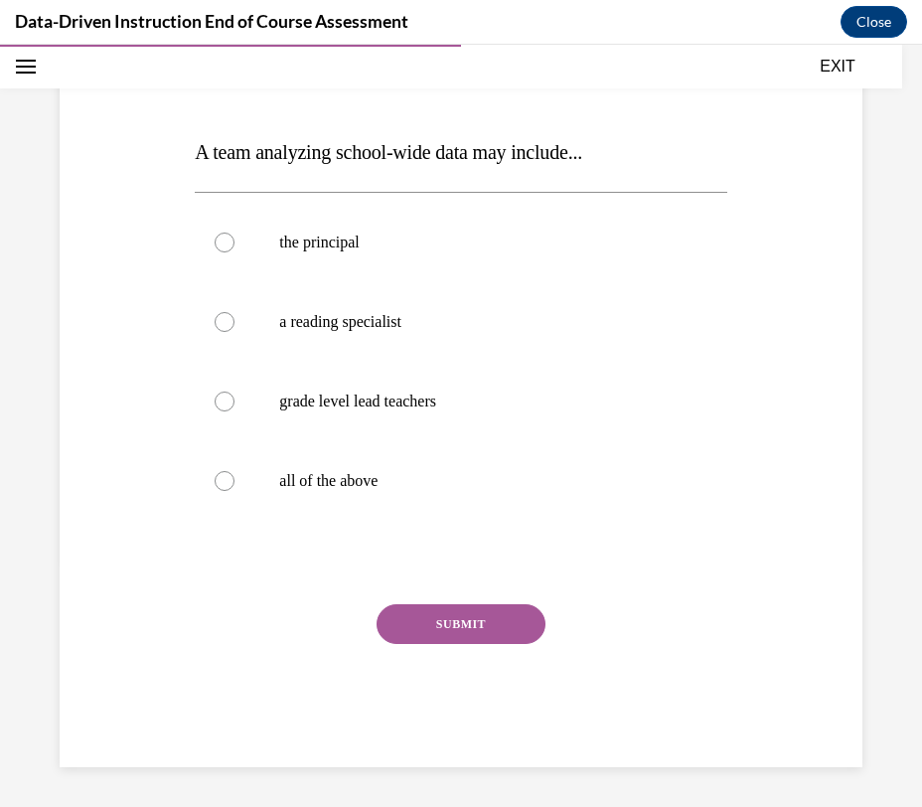
scroll to position [221, 0]
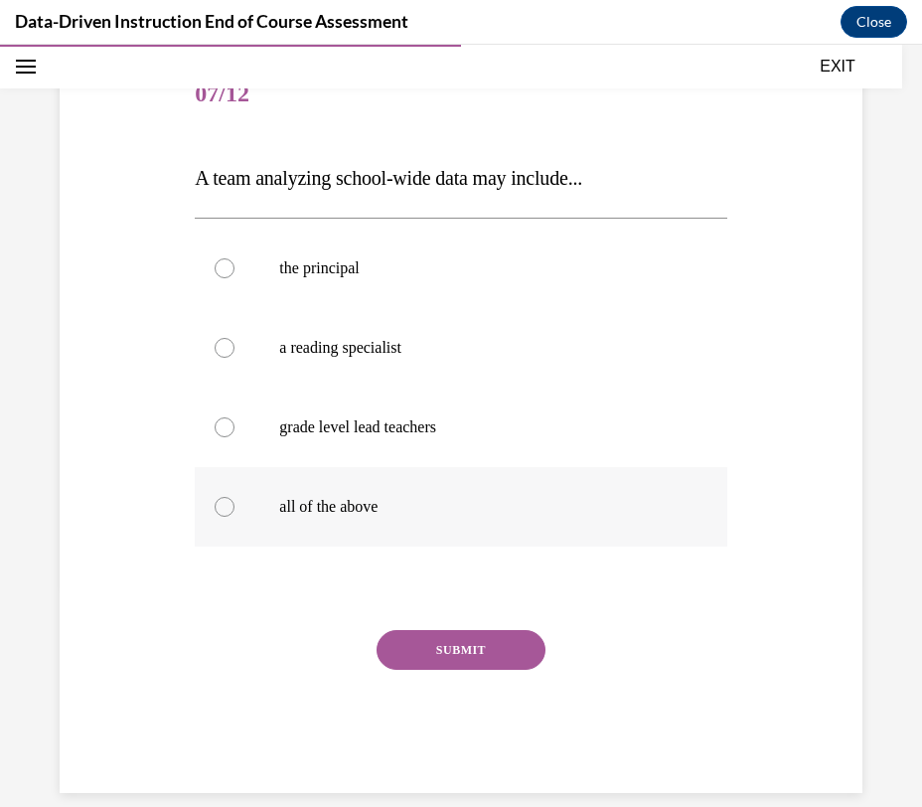
click at [326, 533] on label "all of the above" at bounding box center [460, 506] width 531 height 79
click at [234, 517] on input "all of the above" at bounding box center [225, 507] width 20 height 20
radio input "true"
click at [458, 640] on button "SUBMIT" at bounding box center [460, 650] width 169 height 40
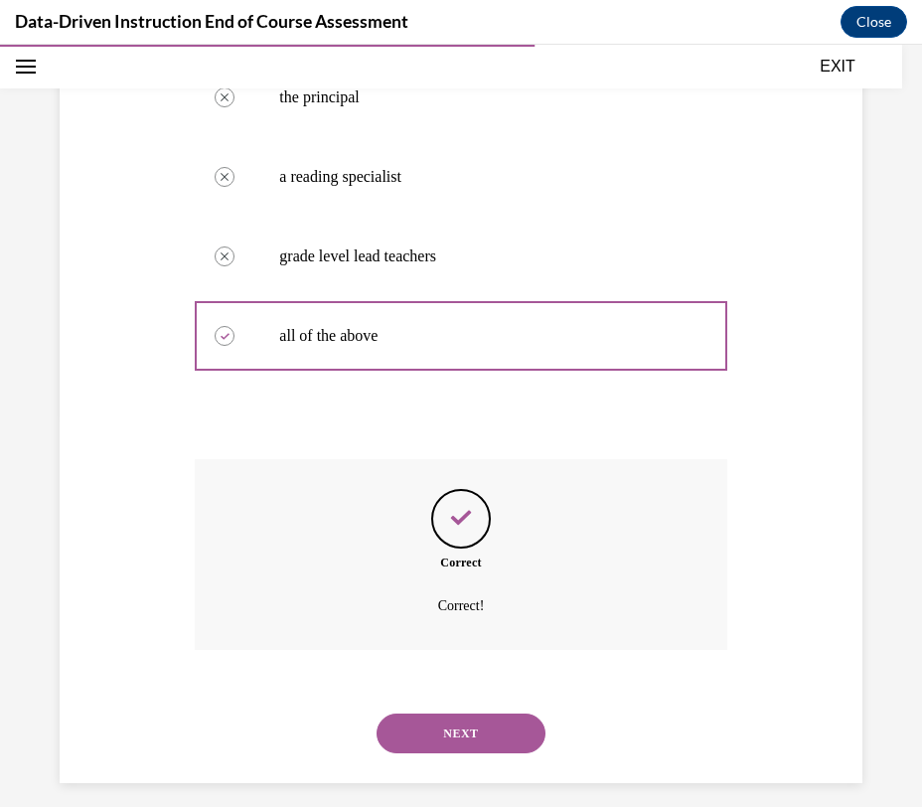
scroll to position [407, 0]
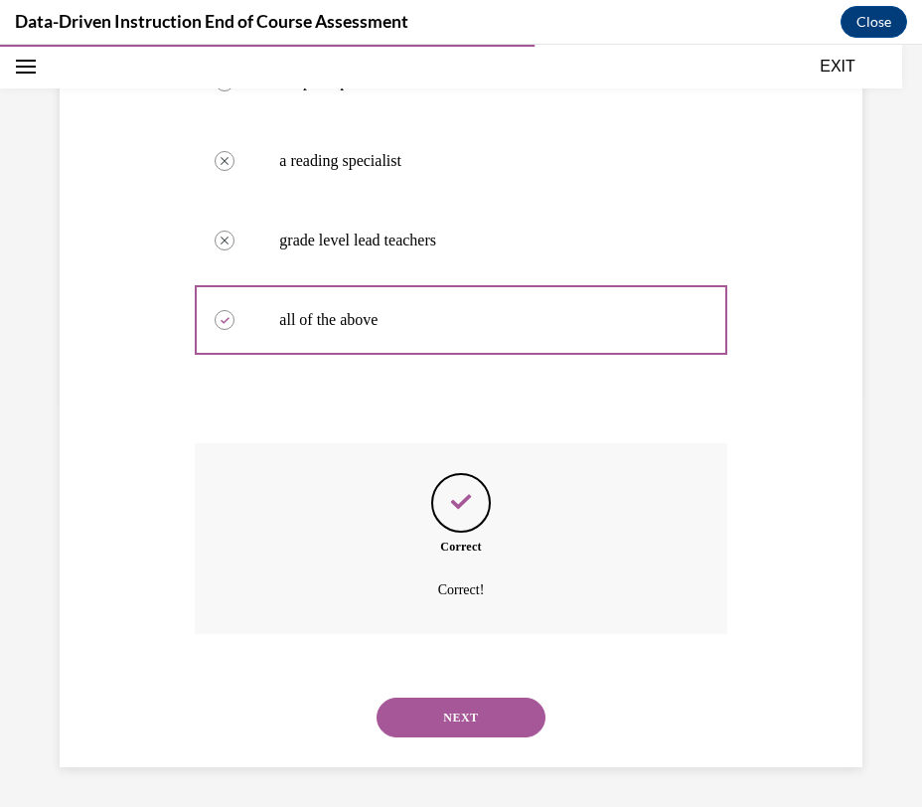
click at [456, 732] on button "NEXT" at bounding box center [460, 717] width 169 height 40
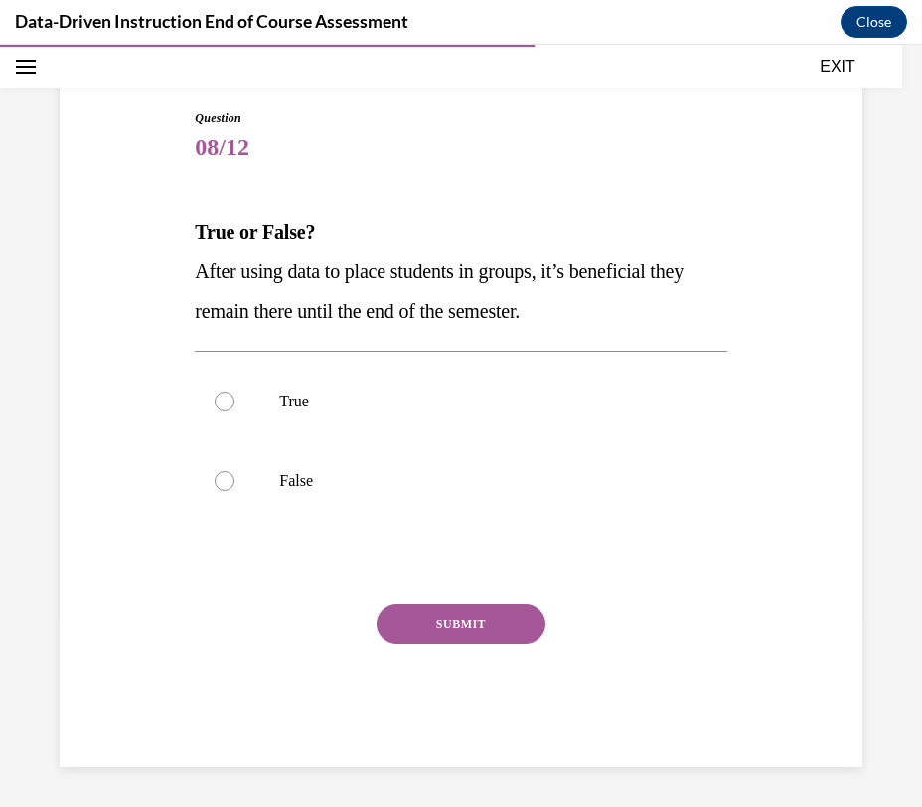
scroll to position [167, 0]
click at [259, 476] on label "False" at bounding box center [460, 480] width 531 height 79
click at [234, 476] on input "False" at bounding box center [225, 481] width 20 height 20
radio input "true"
click at [507, 640] on button "SUBMIT" at bounding box center [460, 624] width 169 height 40
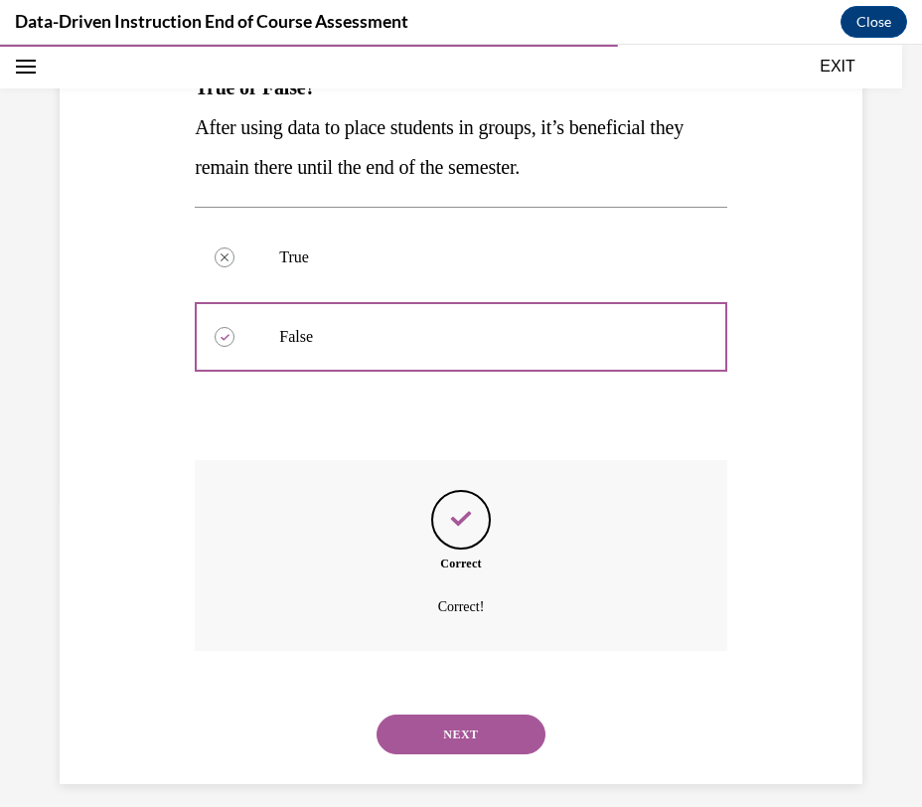
scroll to position [328, 0]
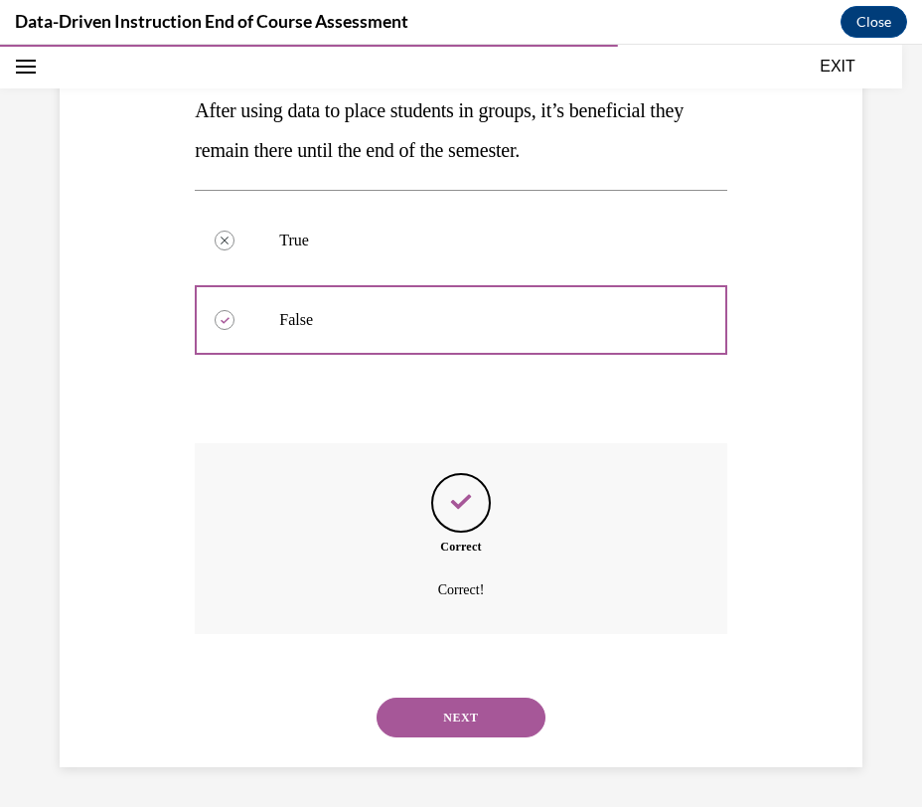
click at [468, 713] on button "NEXT" at bounding box center [460, 717] width 169 height 40
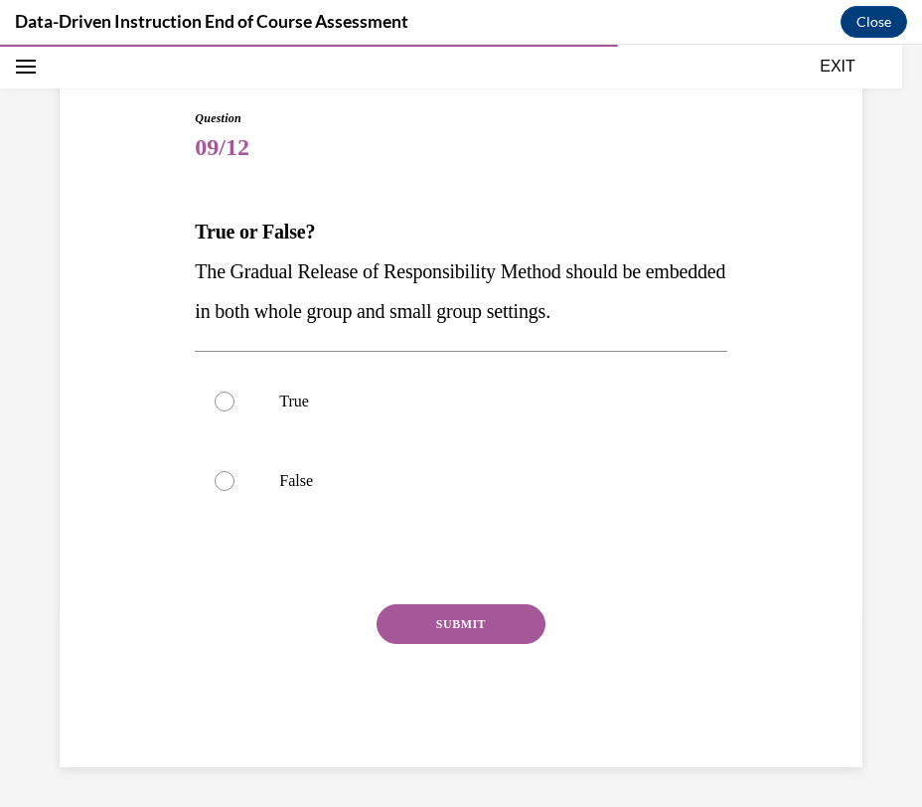
scroll to position [167, 0]
click at [408, 420] on label "True" at bounding box center [460, 401] width 531 height 79
click at [234, 411] on input "True" at bounding box center [225, 401] width 20 height 20
radio input "true"
click at [458, 608] on button "SUBMIT" at bounding box center [460, 624] width 169 height 40
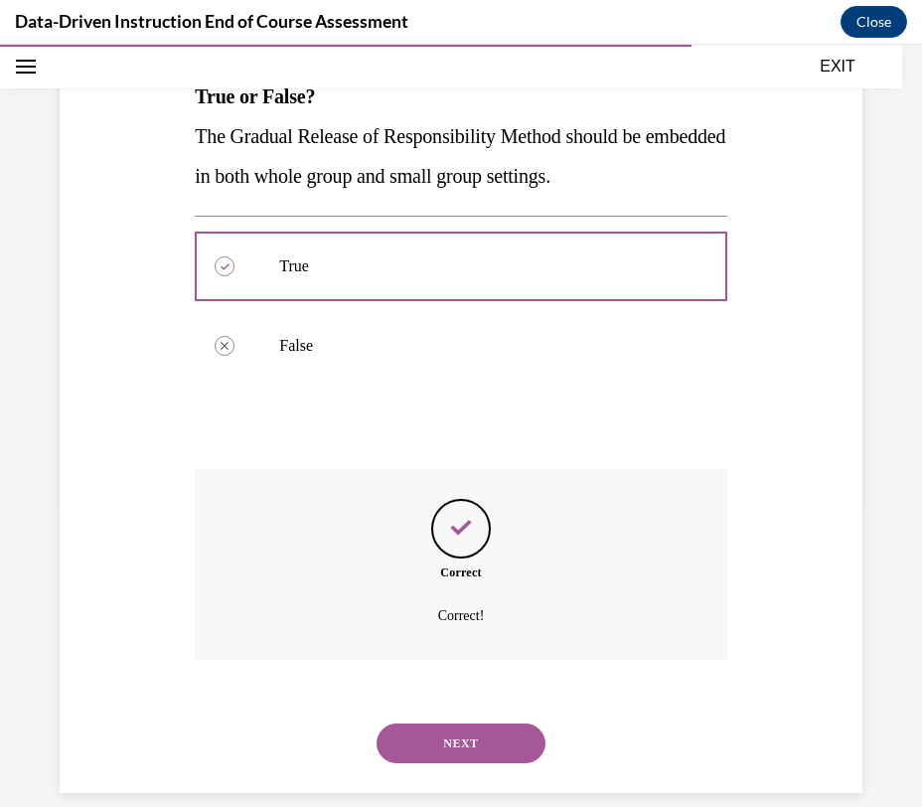
scroll to position [328, 0]
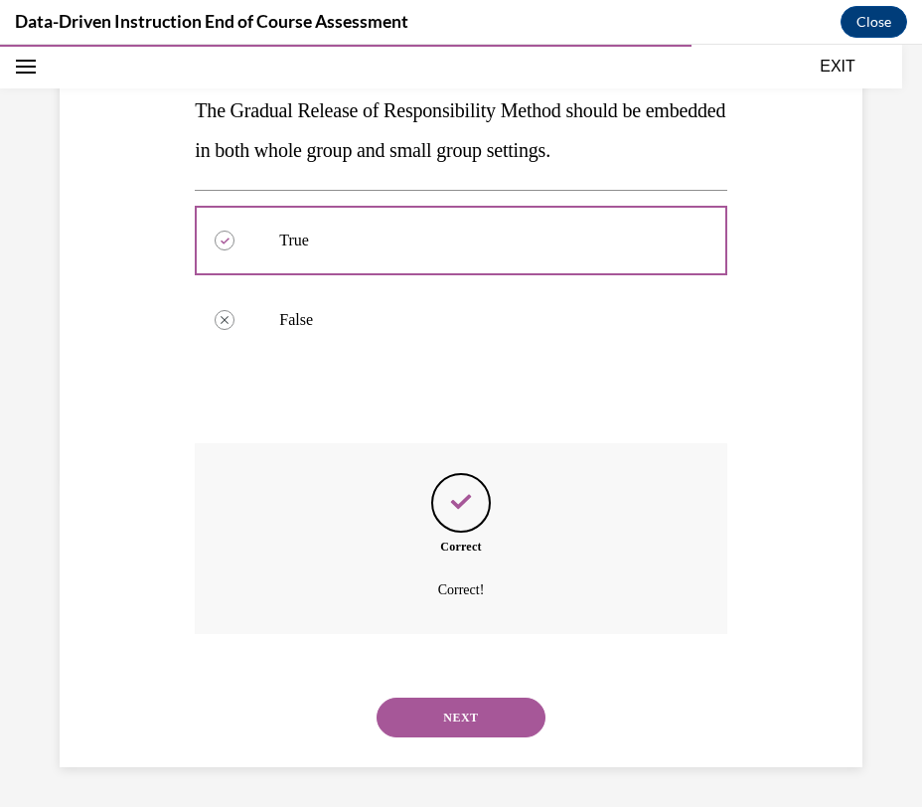
click at [448, 713] on button "NEXT" at bounding box center [460, 717] width 169 height 40
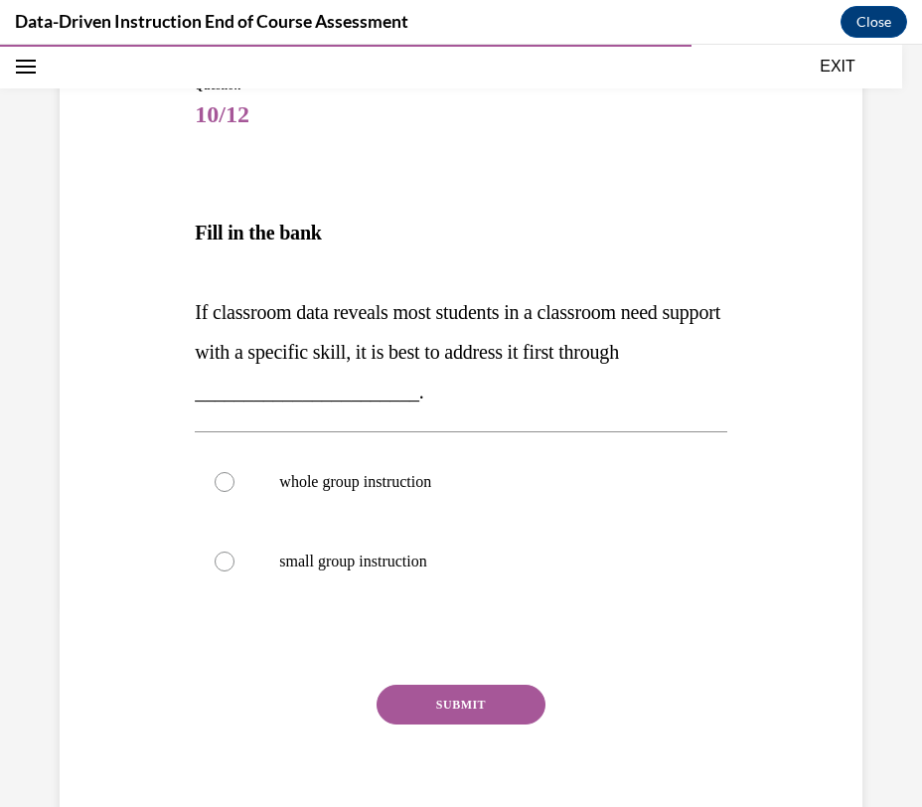
scroll to position [193, 0]
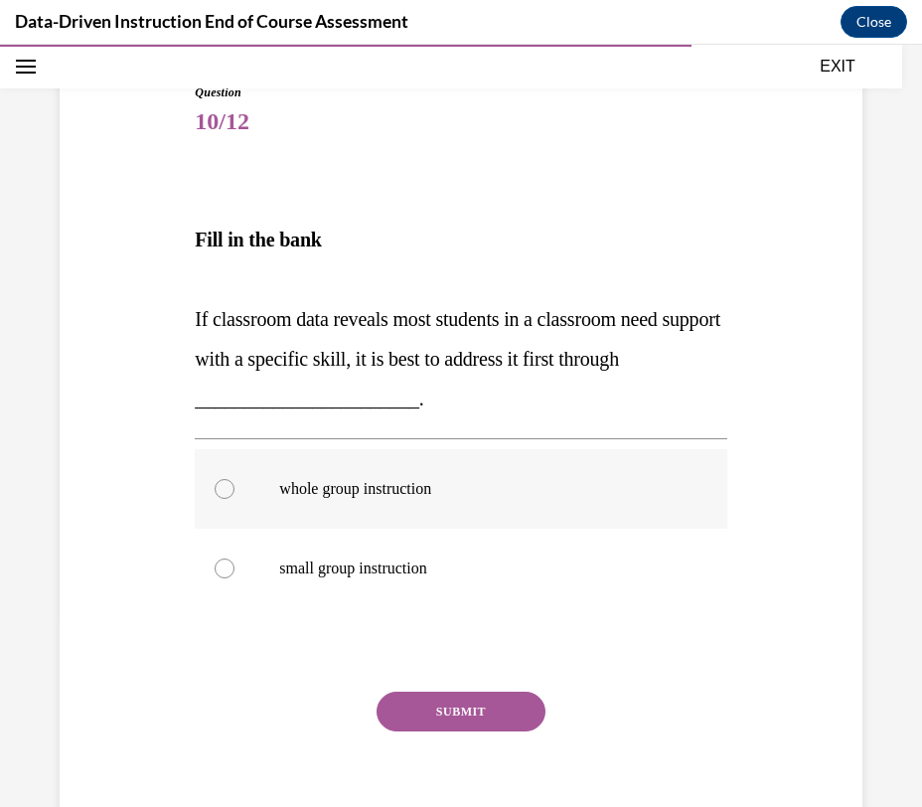
click at [464, 501] on label "whole group instruction" at bounding box center [460, 488] width 531 height 79
click at [234, 499] on input "whole group instruction" at bounding box center [225, 489] width 20 height 20
radio input "true"
click at [464, 695] on button "SUBMIT" at bounding box center [460, 711] width 169 height 40
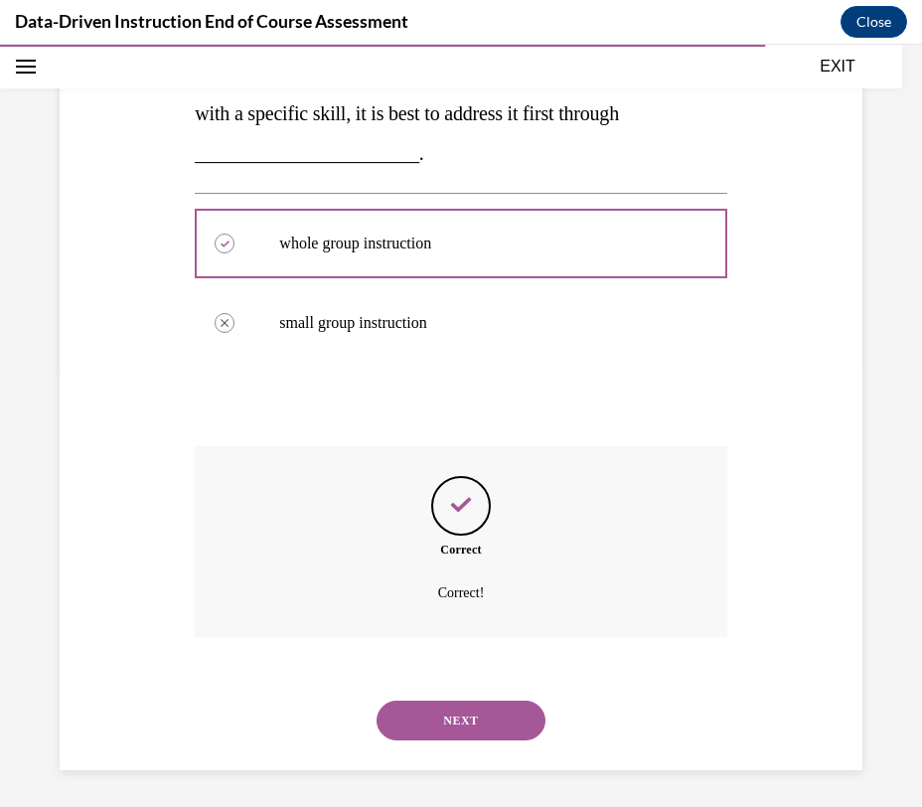
scroll to position [441, 0]
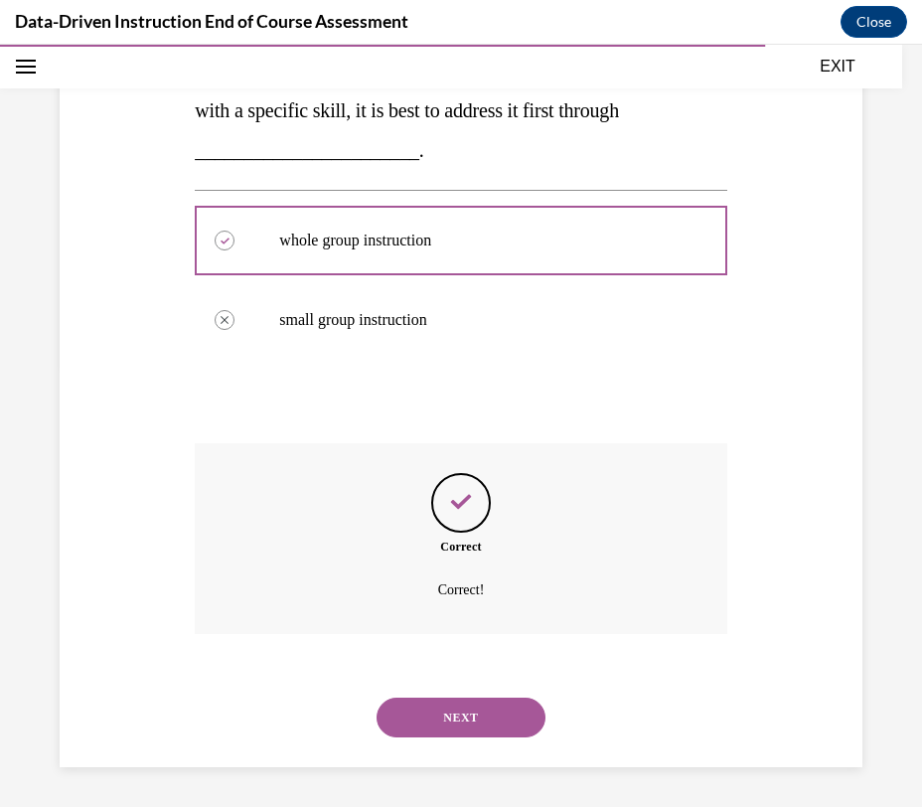
click at [450, 710] on button "NEXT" at bounding box center [460, 717] width 169 height 40
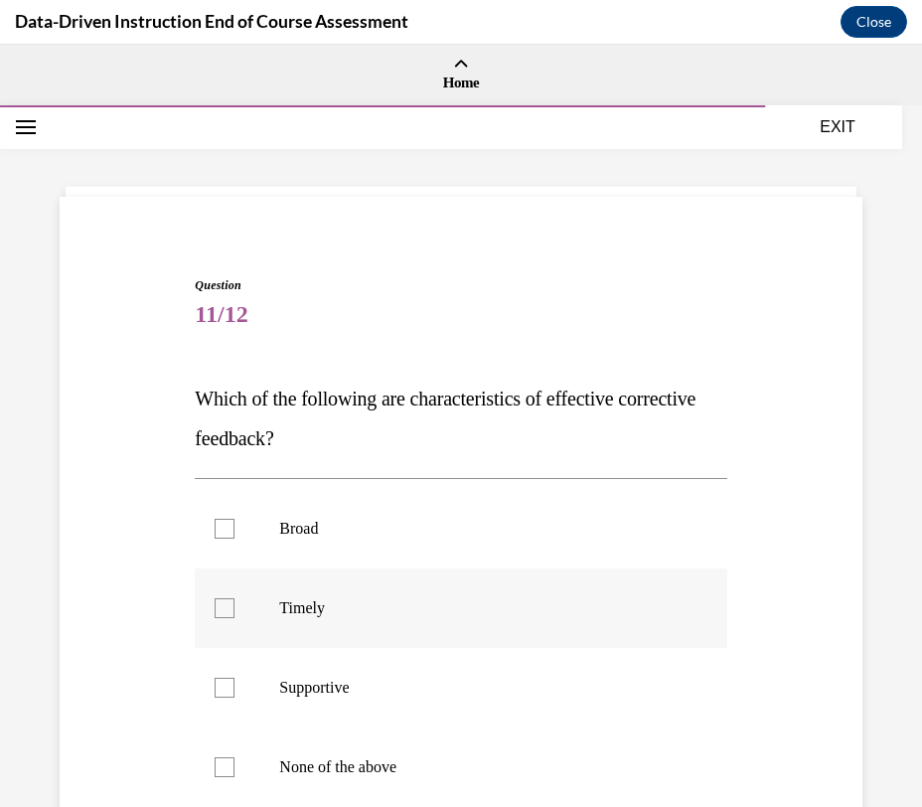
scroll to position [37, 0]
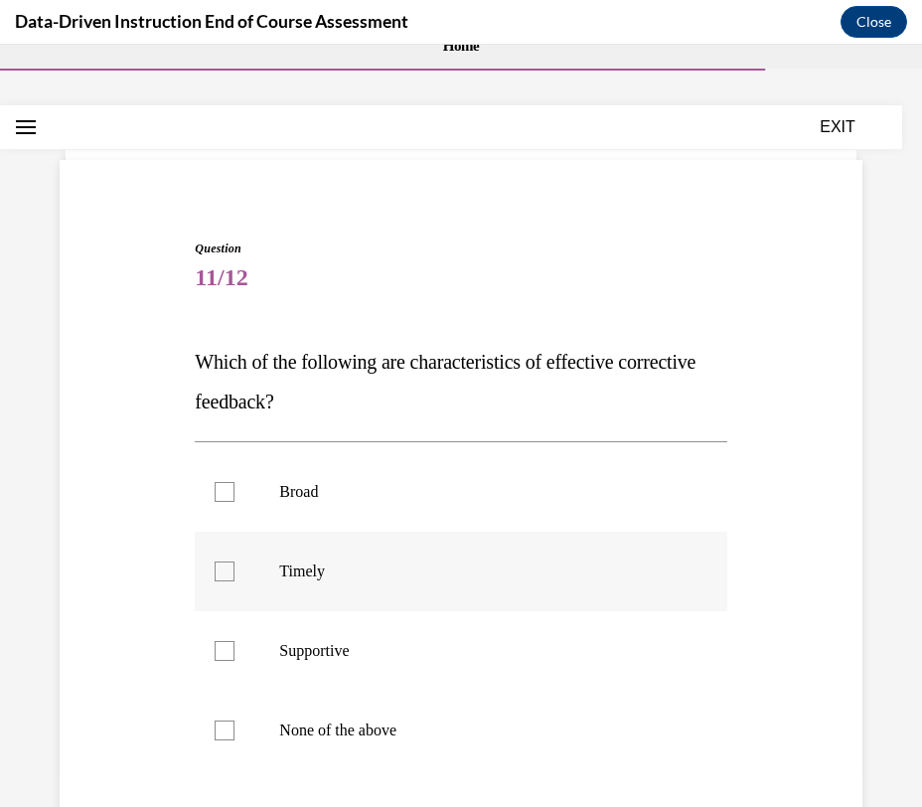
click at [388, 594] on label "Timely" at bounding box center [460, 570] width 531 height 79
click at [234, 581] on input "Timely" at bounding box center [225, 571] width 20 height 20
checkbox input "true"
click at [386, 644] on p "Supportive" at bounding box center [477, 651] width 397 height 20
click at [234, 644] on input "Supportive" at bounding box center [225, 651] width 20 height 20
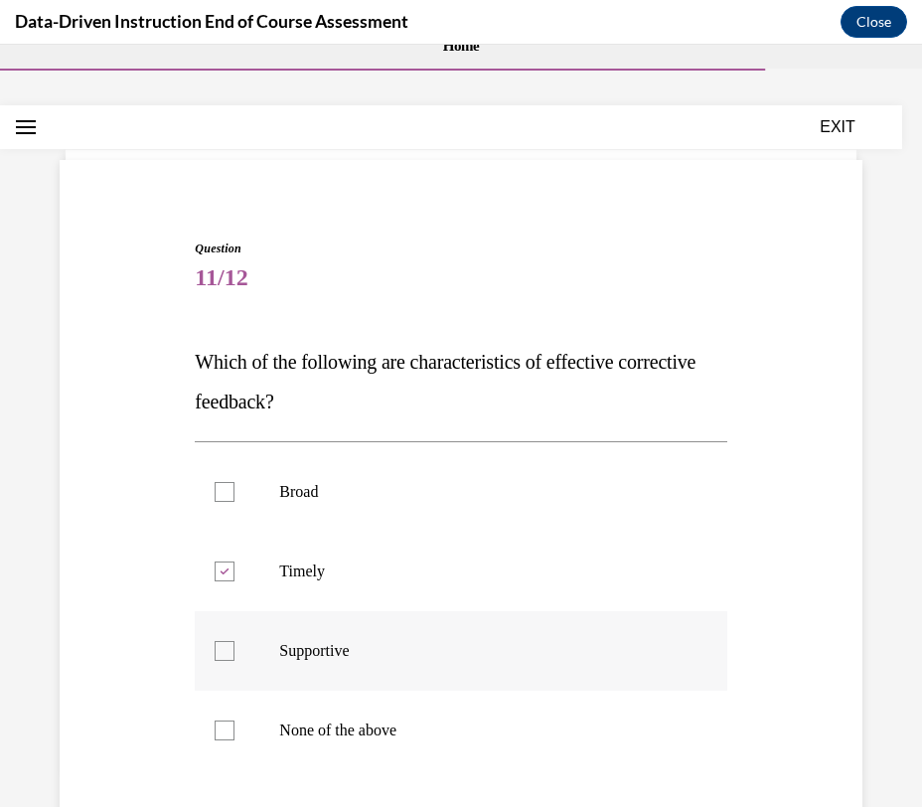
checkbox input "true"
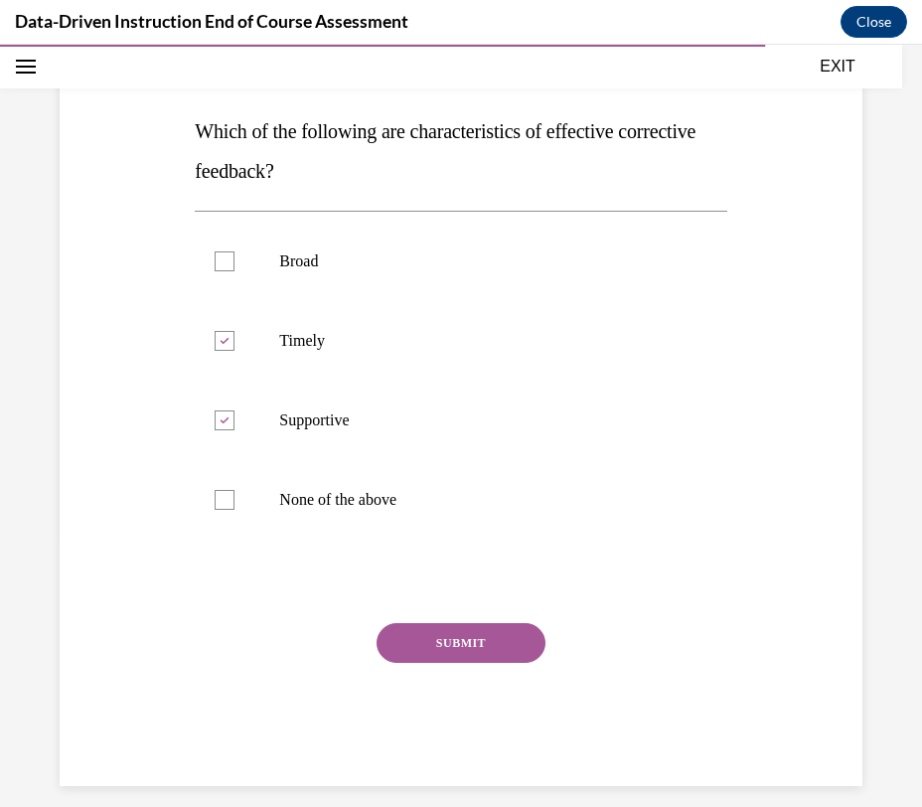
click at [410, 647] on button "SUBMIT" at bounding box center [460, 643] width 169 height 40
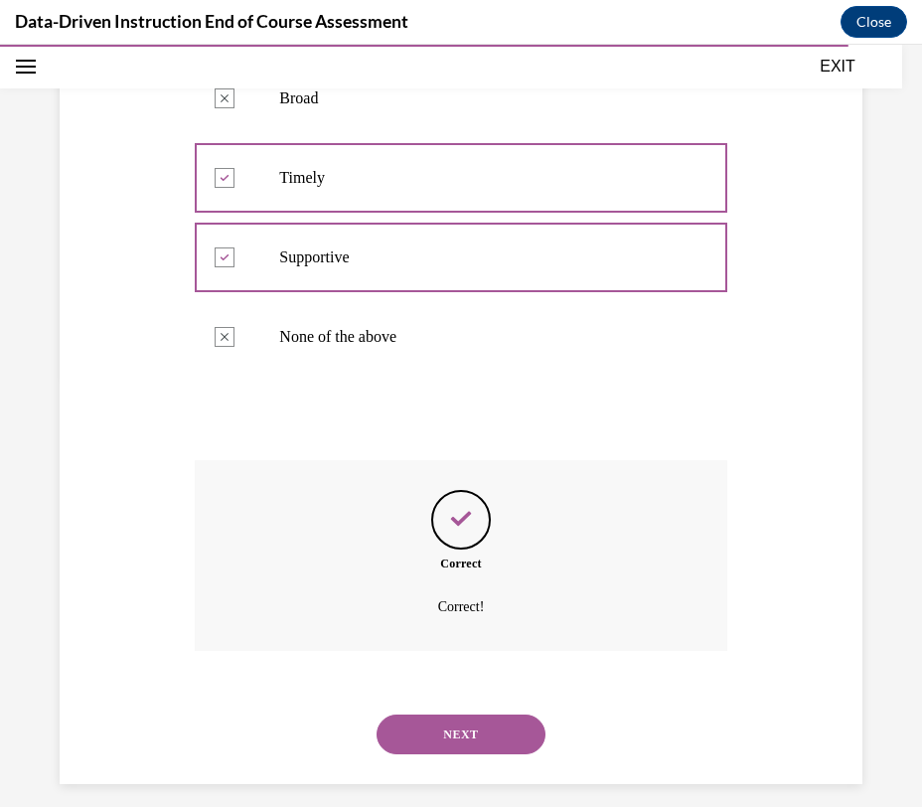
scroll to position [447, 0]
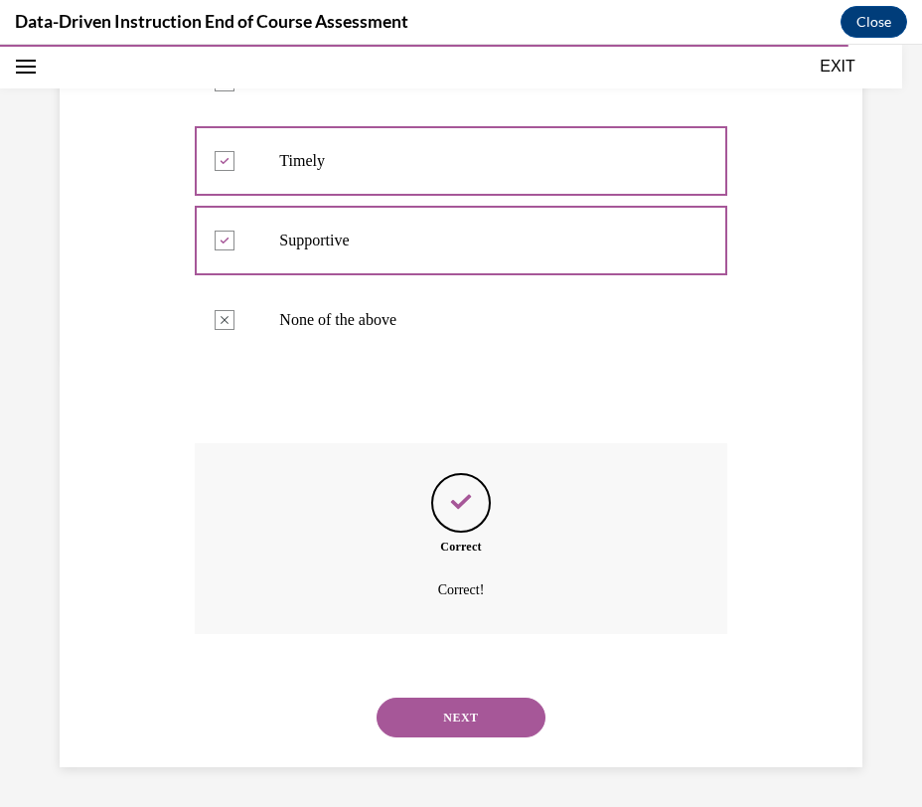
click at [424, 724] on button "NEXT" at bounding box center [460, 717] width 169 height 40
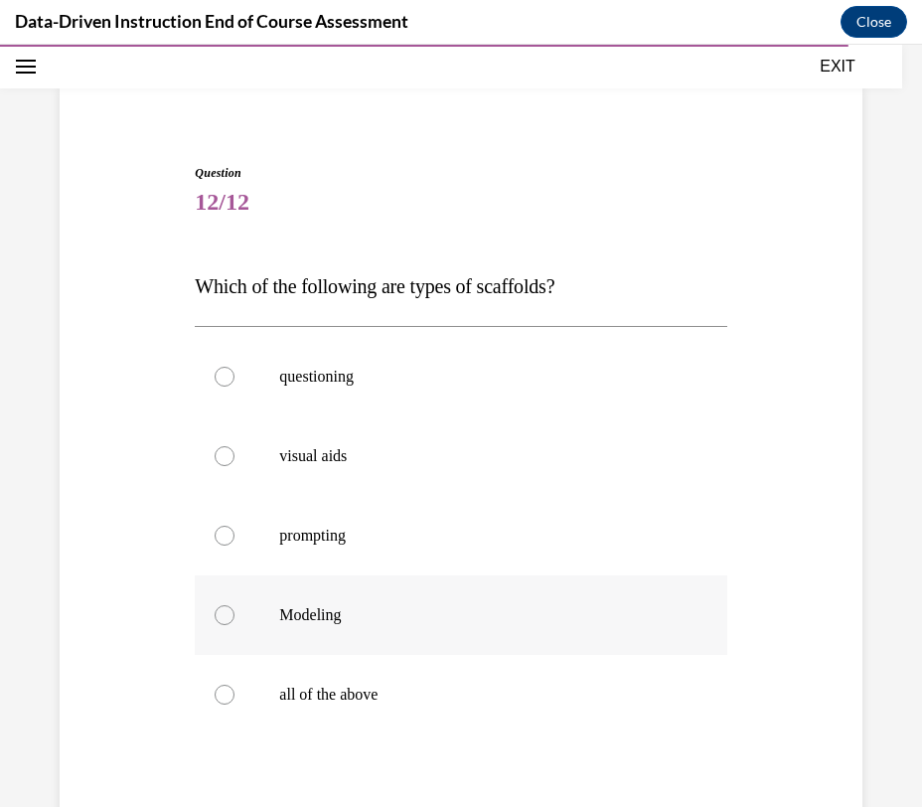
scroll to position [116, 0]
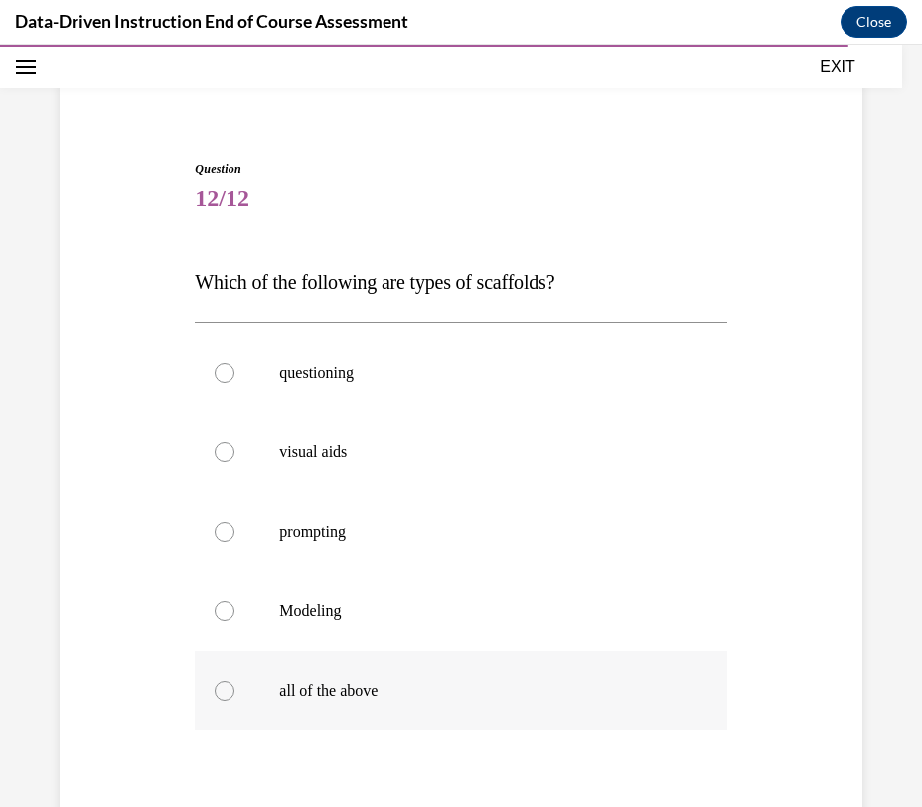
click at [328, 678] on label "all of the above" at bounding box center [460, 690] width 531 height 79
click at [234, 680] on input "all of the above" at bounding box center [225, 690] width 20 height 20
radio input "true"
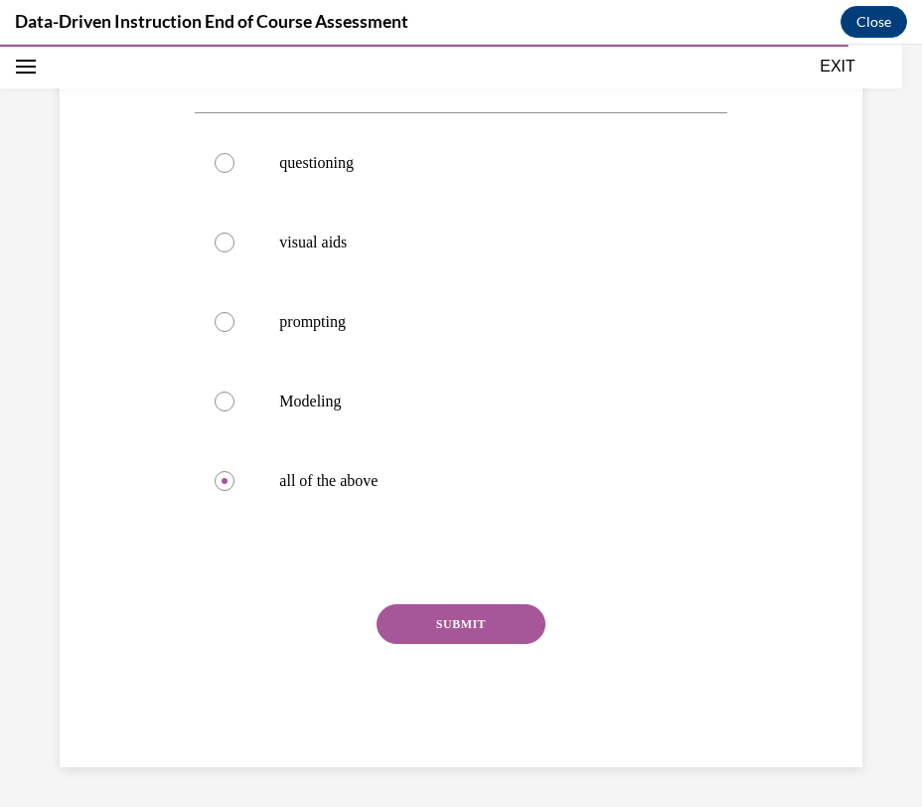
click at [503, 610] on button "SUBMIT" at bounding box center [460, 624] width 169 height 40
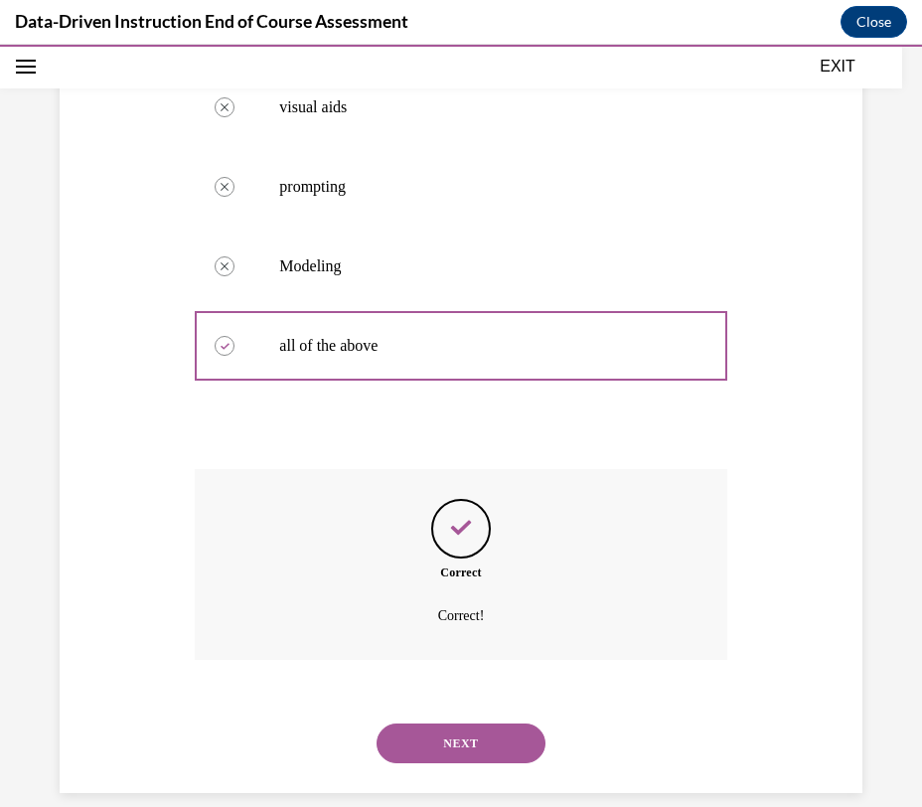
scroll to position [487, 0]
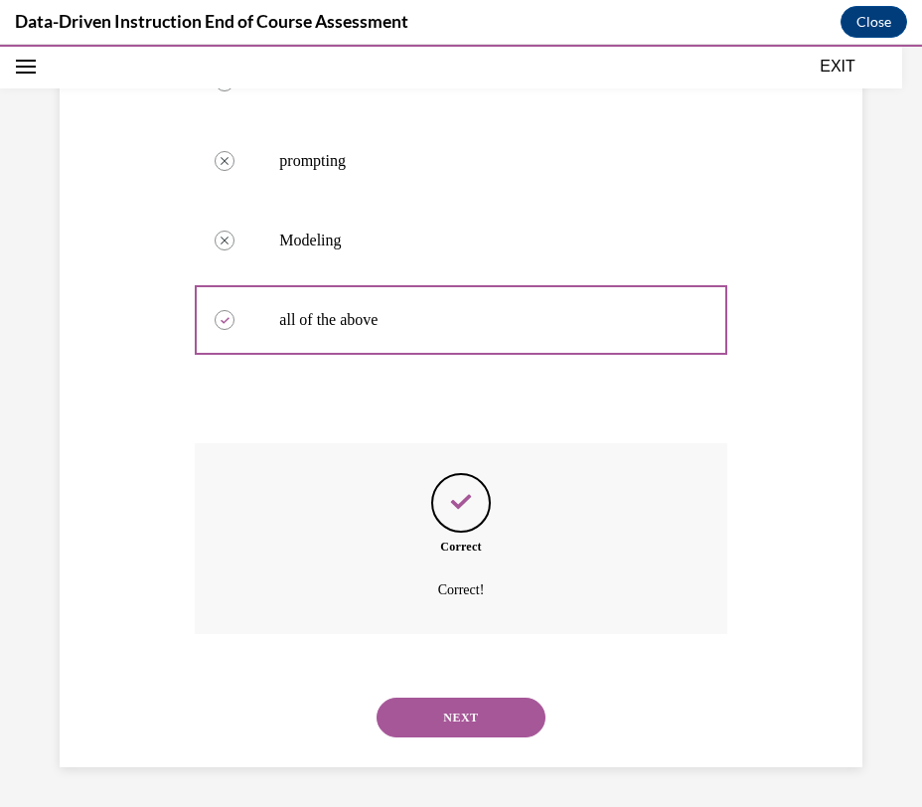
click at [486, 694] on div "NEXT" at bounding box center [460, 716] width 531 height 79
click at [485, 710] on button "NEXT" at bounding box center [460, 717] width 169 height 40
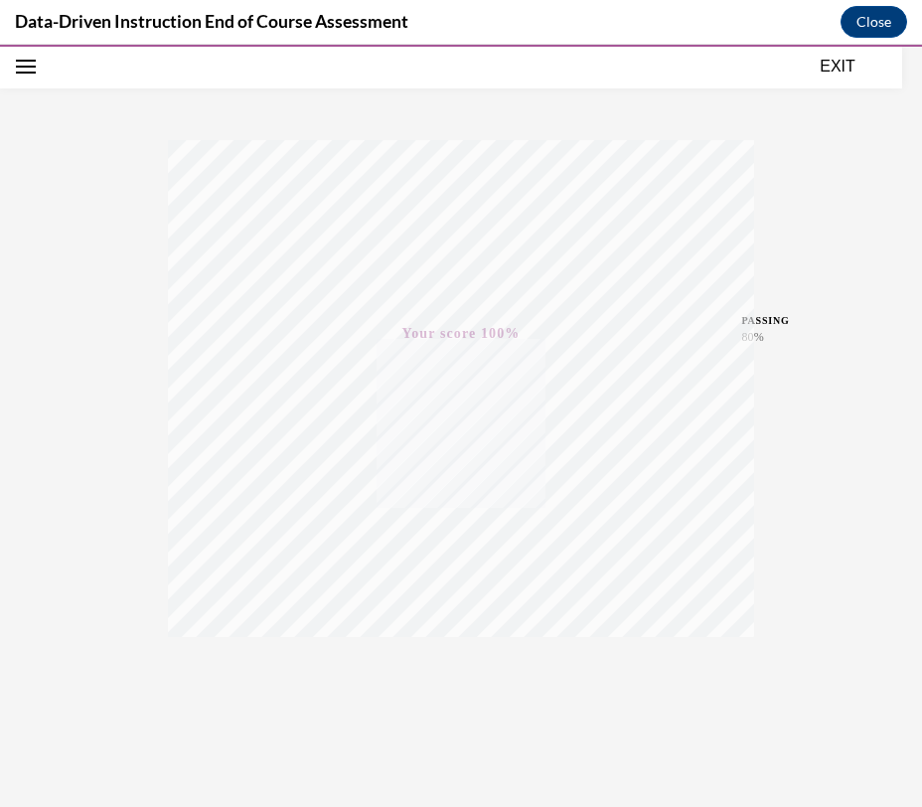
scroll to position [256, 0]
click at [833, 69] on button "EXIT" at bounding box center [837, 67] width 119 height 24
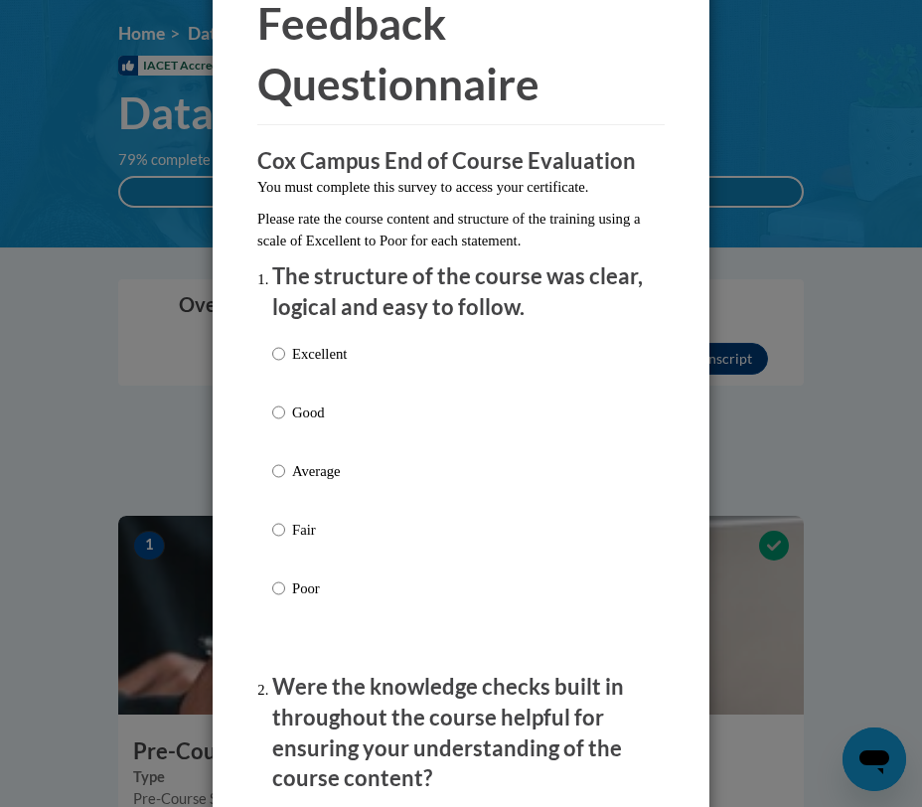
scroll to position [53, 0]
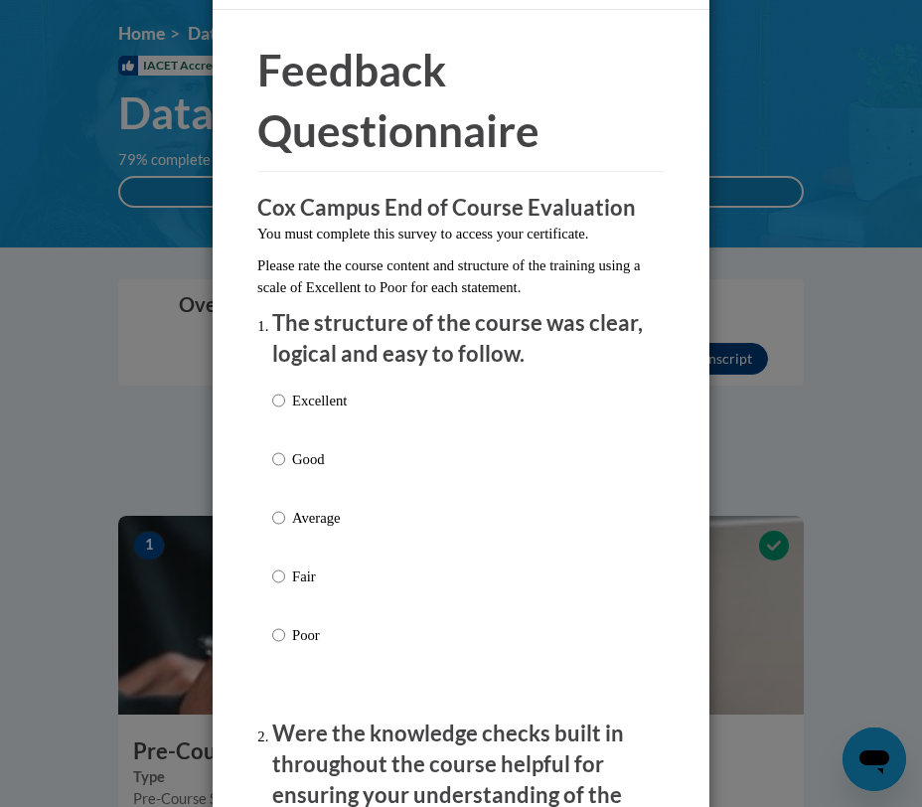
click at [347, 522] on p "Average" at bounding box center [319, 518] width 55 height 22
click at [285, 522] on input "Average" at bounding box center [278, 518] width 13 height 22
radio input "true"
click at [323, 449] on p "Good" at bounding box center [319, 459] width 55 height 22
click at [285, 449] on input "Good" at bounding box center [278, 459] width 13 height 22
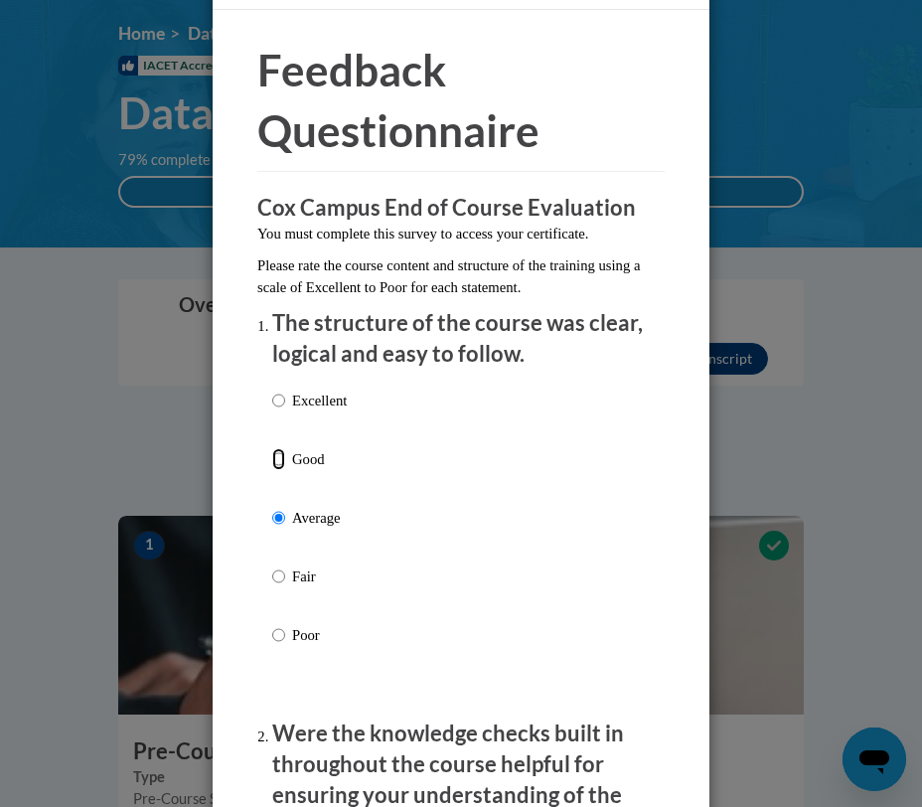
radio input "true"
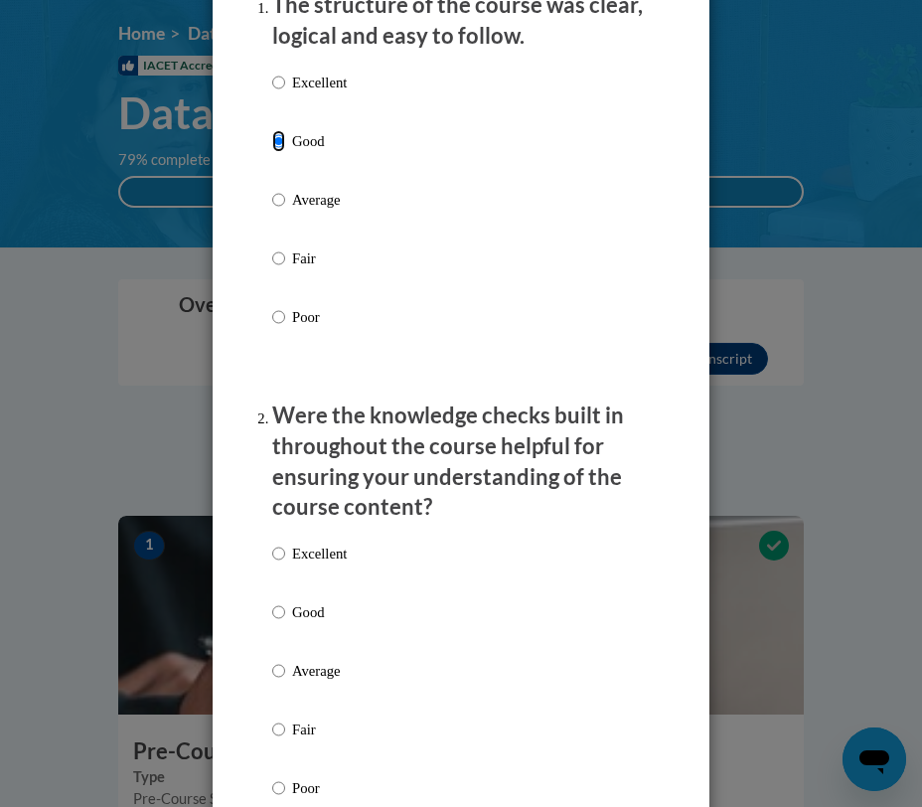
scroll to position [389, 0]
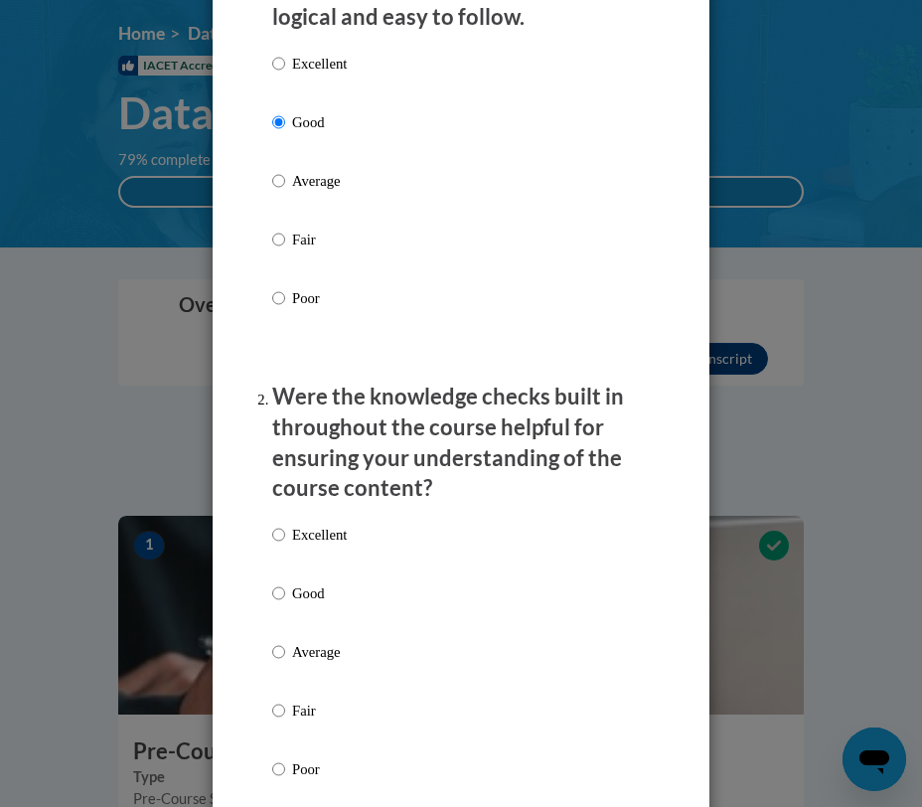
click at [295, 605] on label "Good" at bounding box center [309, 609] width 74 height 54
click at [285, 604] on input "Good" at bounding box center [278, 593] width 13 height 22
radio input "true"
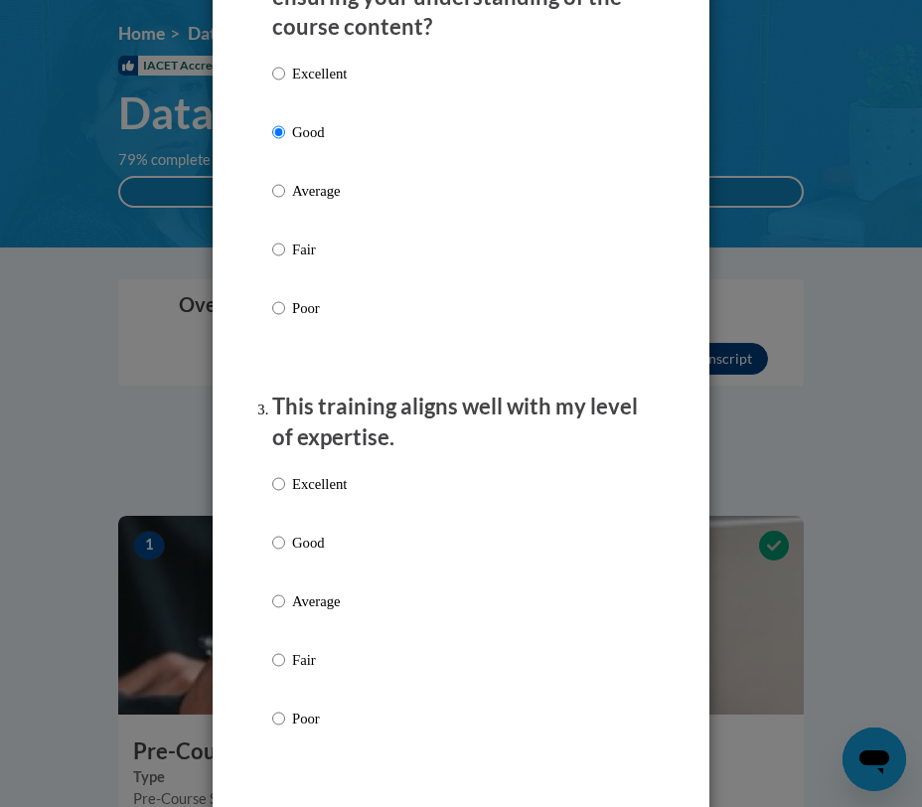
click at [302, 556] on label "Good" at bounding box center [309, 558] width 74 height 54
click at [285, 553] on input "Good" at bounding box center [278, 542] width 13 height 22
radio input "true"
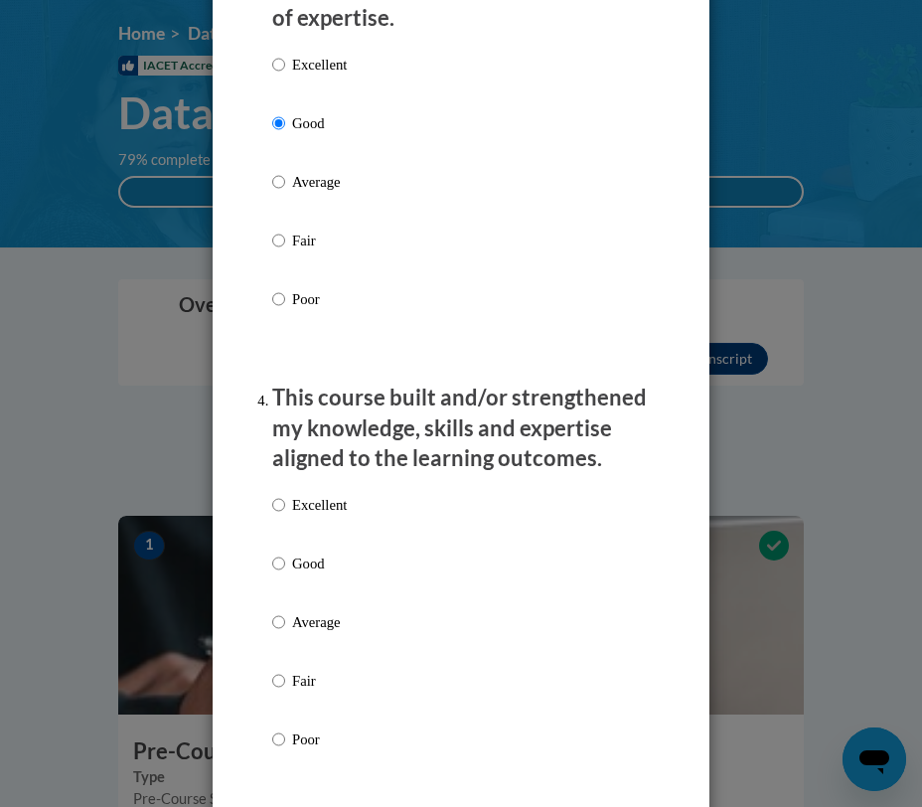
click at [302, 557] on p "Good" at bounding box center [319, 563] width 55 height 22
click at [285, 557] on input "Good" at bounding box center [278, 563] width 13 height 22
radio input "true"
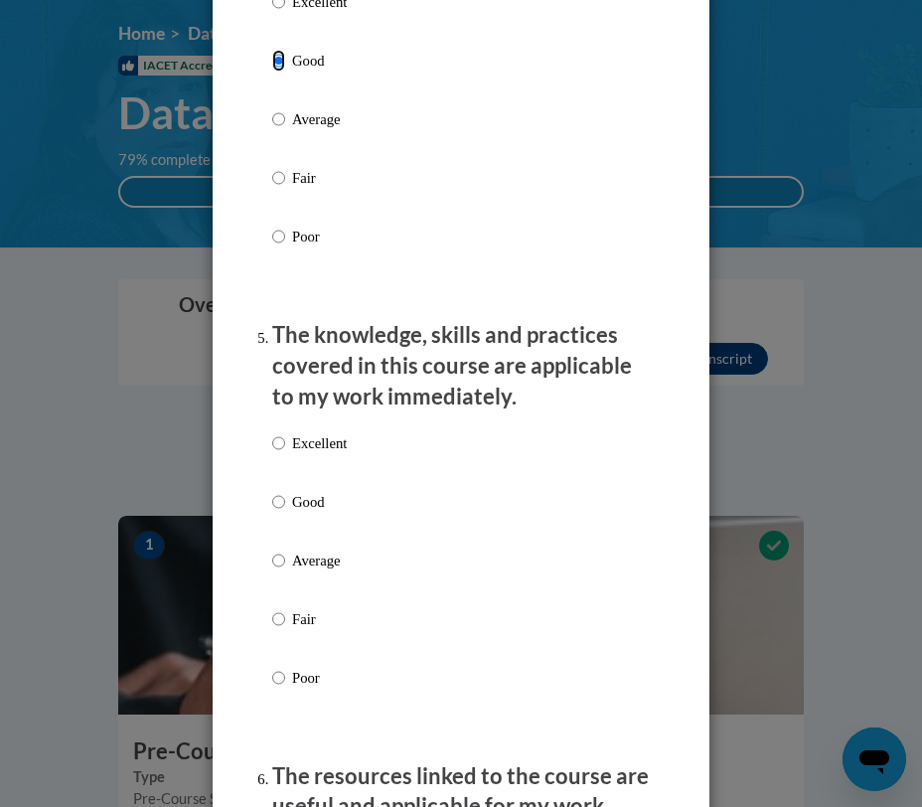
scroll to position [1879, 0]
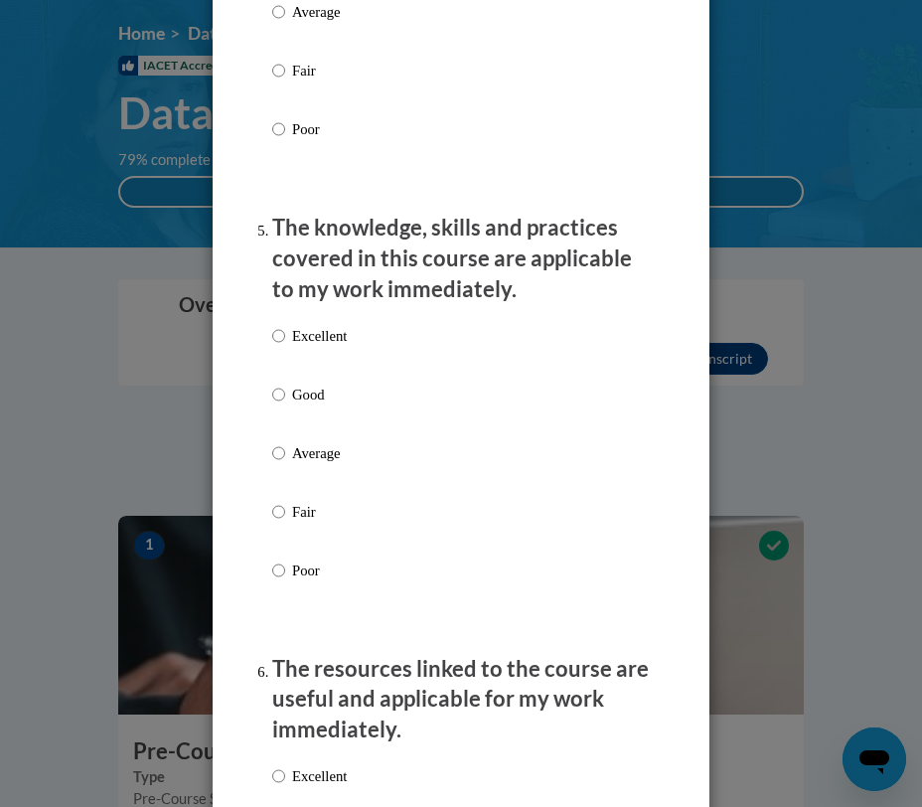
click at [309, 452] on p "Average" at bounding box center [319, 453] width 55 height 22
click at [285, 452] on input "Average" at bounding box center [278, 453] width 13 height 22
radio input "true"
click at [305, 387] on p "Good" at bounding box center [319, 394] width 55 height 22
click at [285, 387] on input "Good" at bounding box center [278, 394] width 13 height 22
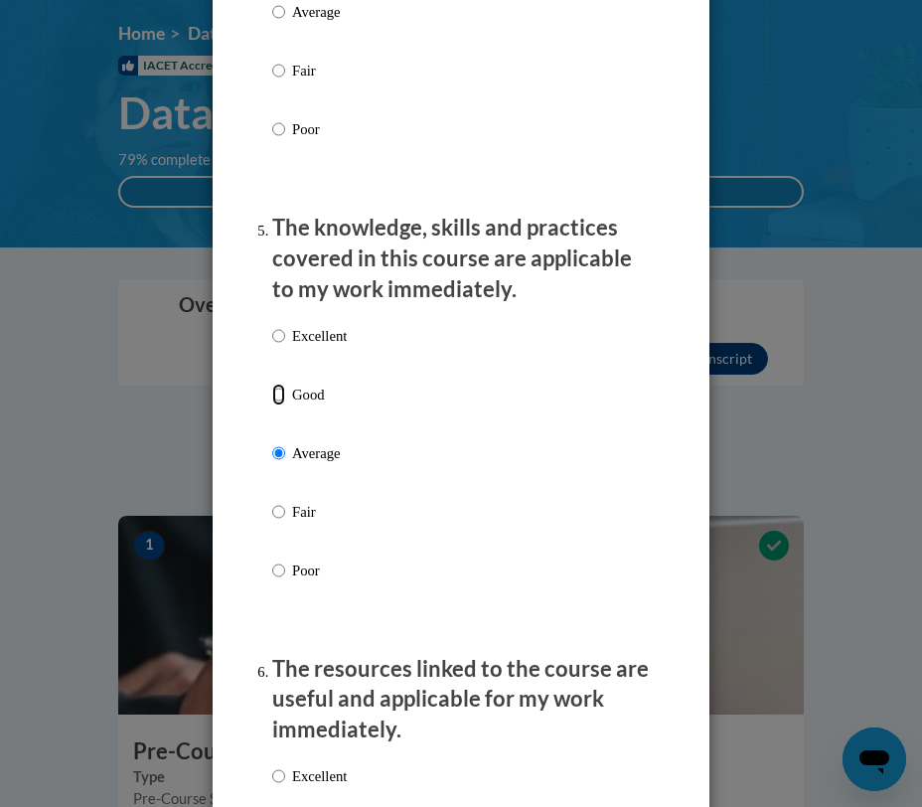
radio input "true"
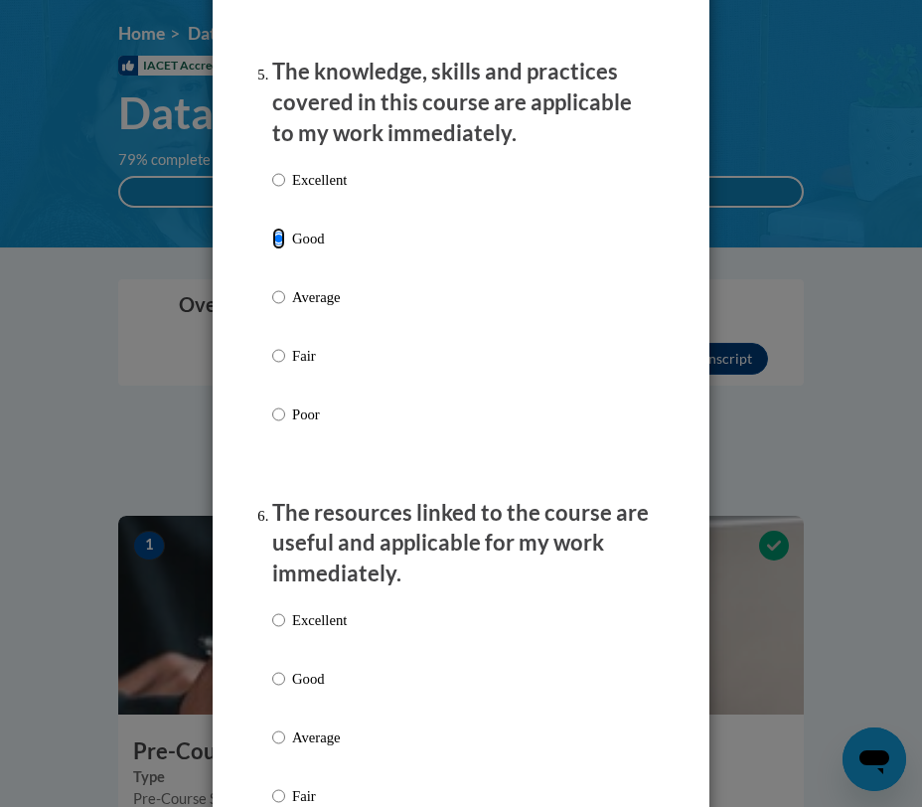
scroll to position [2098, 0]
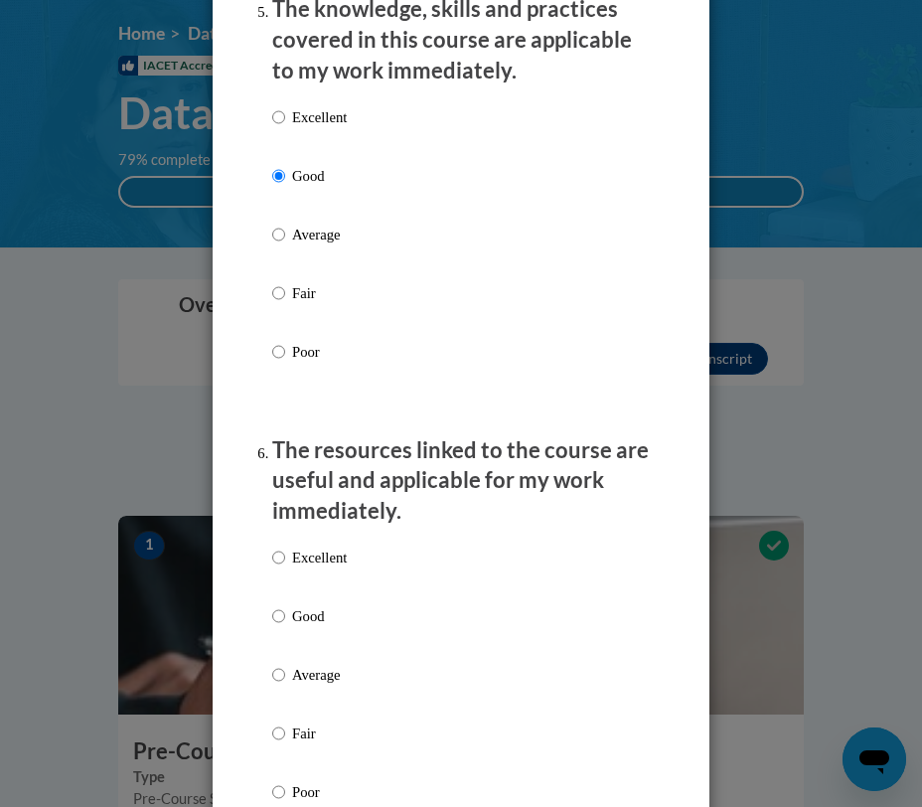
click at [307, 605] on p "Good" at bounding box center [319, 616] width 55 height 22
click at [285, 605] on input "Good" at bounding box center [278, 616] width 13 height 22
radio input "true"
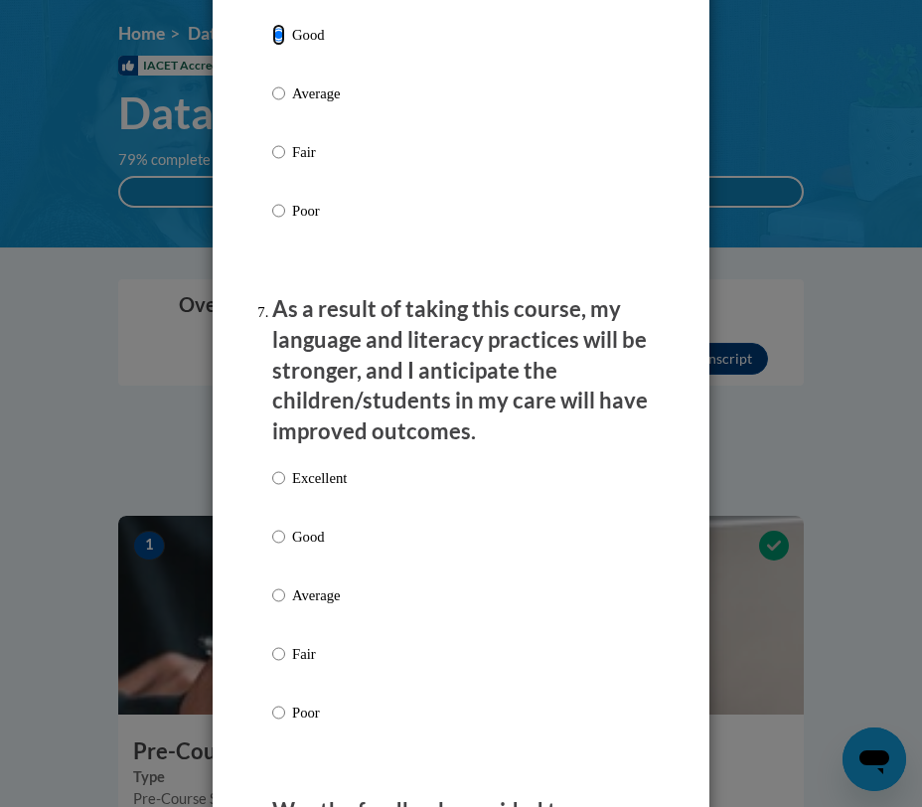
scroll to position [2679, 0]
click at [304, 548] on label "Good" at bounding box center [309, 552] width 74 height 54
click at [285, 547] on input "Good" at bounding box center [278, 536] width 13 height 22
radio input "true"
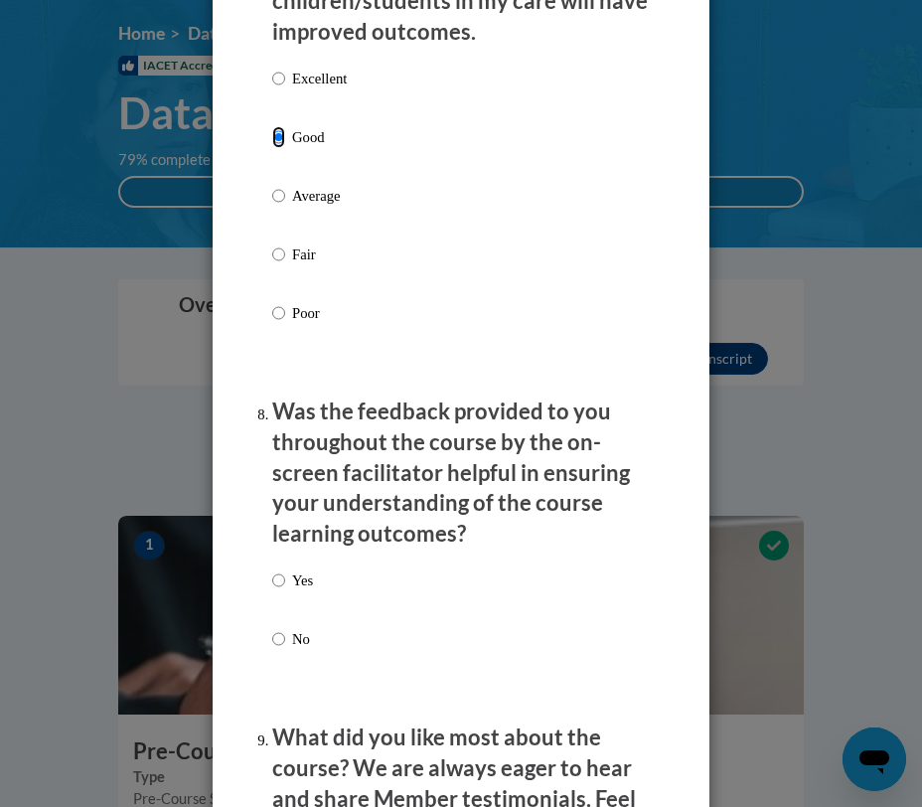
scroll to position [3092, 0]
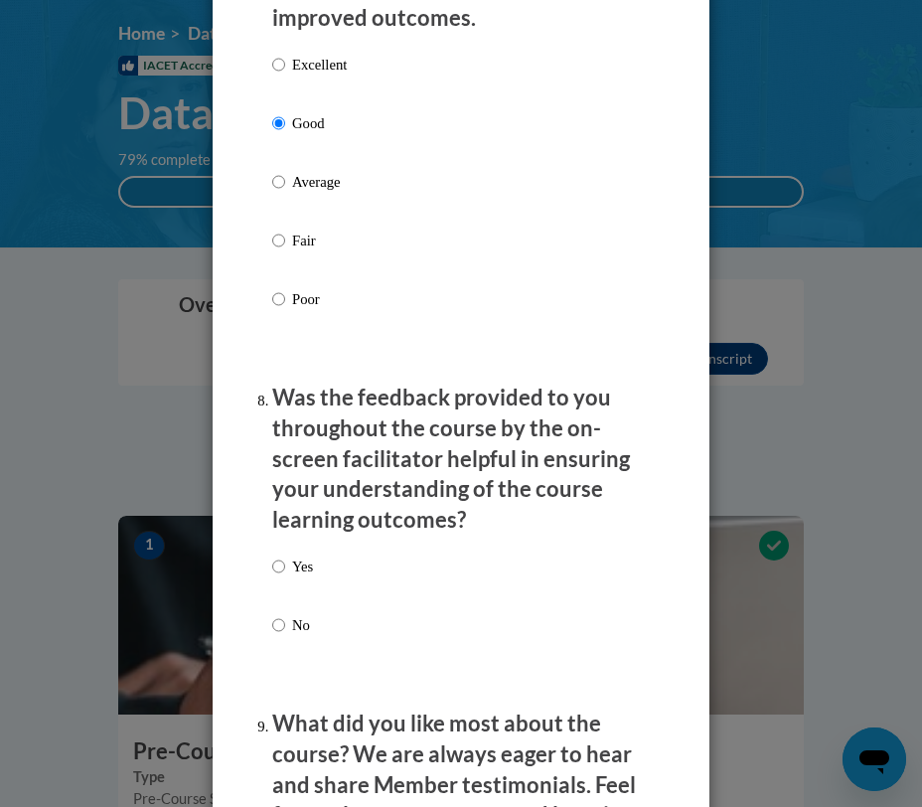
click at [300, 561] on p "Yes" at bounding box center [302, 566] width 21 height 22
click at [285, 561] on input "Yes" at bounding box center [278, 566] width 13 height 22
radio input "true"
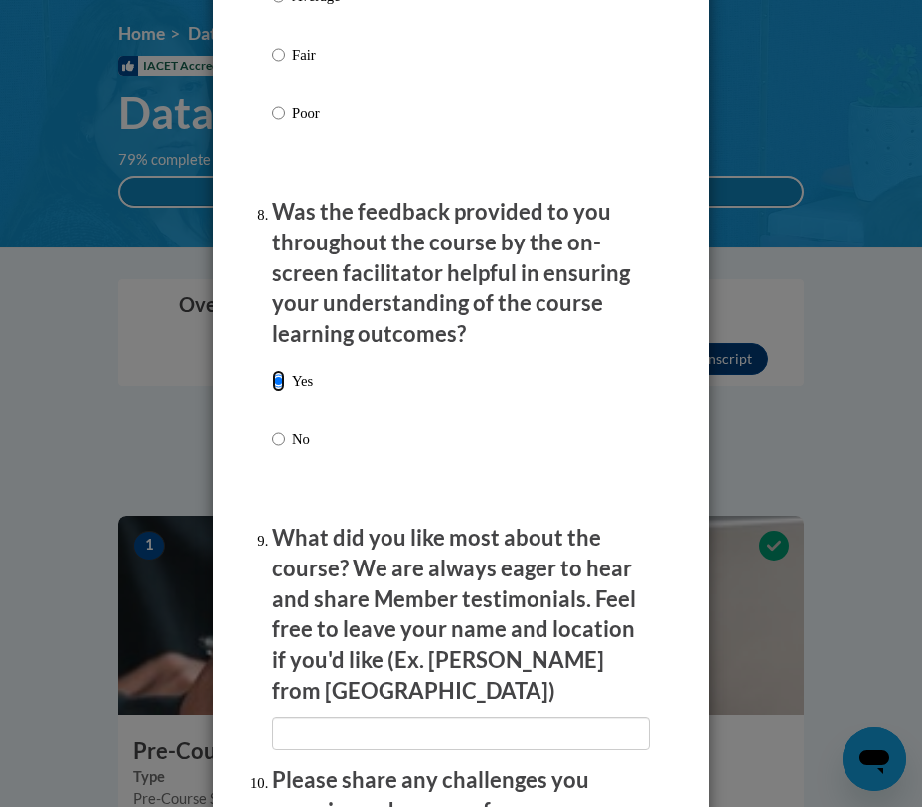
scroll to position [3283, 0]
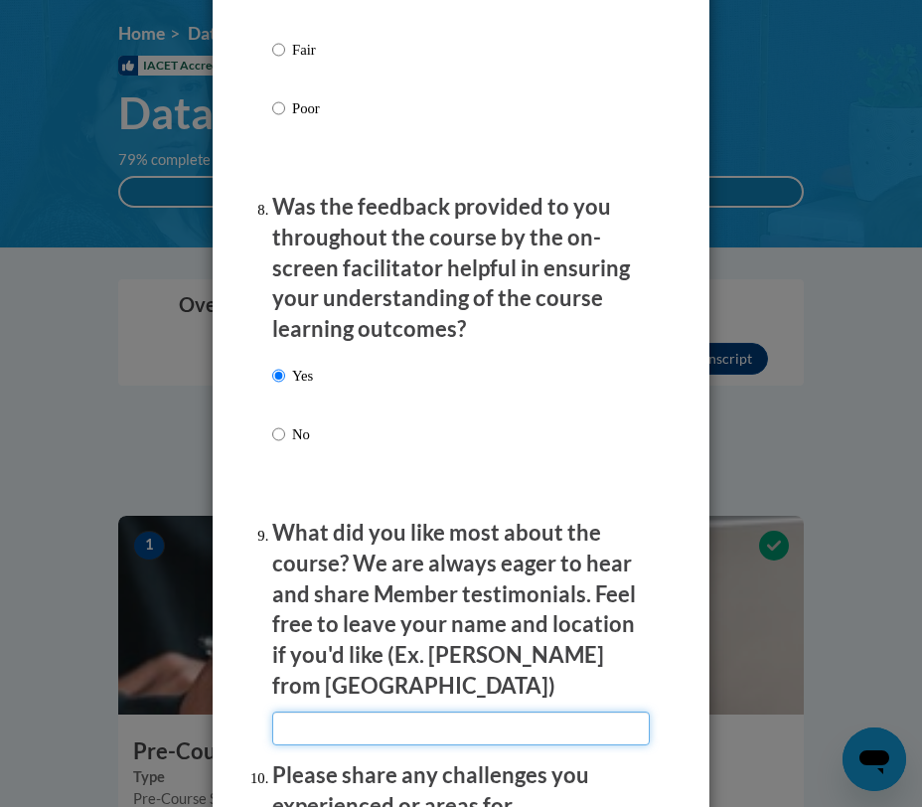
click at [325, 711] on input "textbox" at bounding box center [460, 728] width 377 height 34
type input "multiple choice"
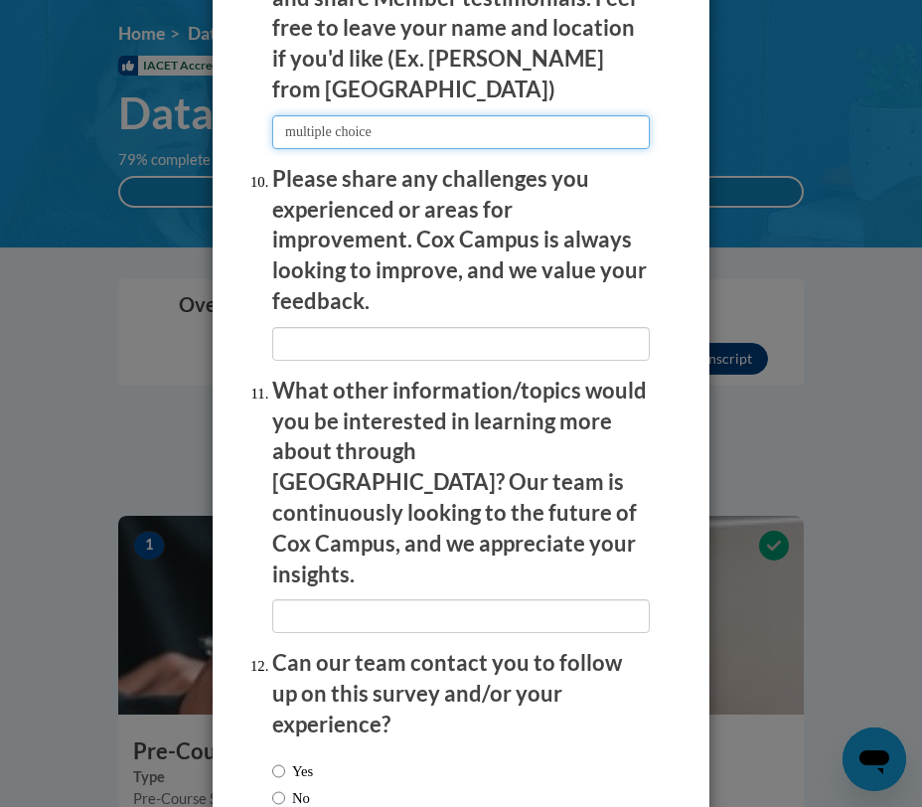
scroll to position [3908, 0]
